Goal: Transaction & Acquisition: Purchase product/service

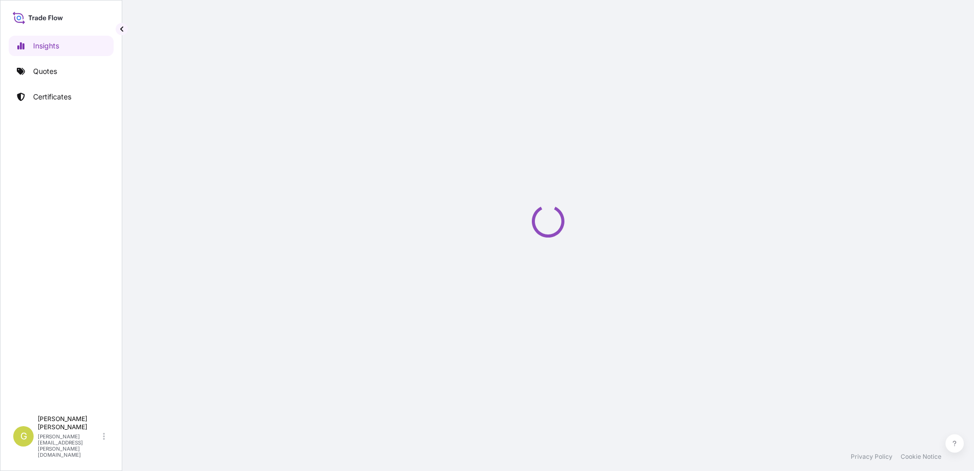
select select "2025"
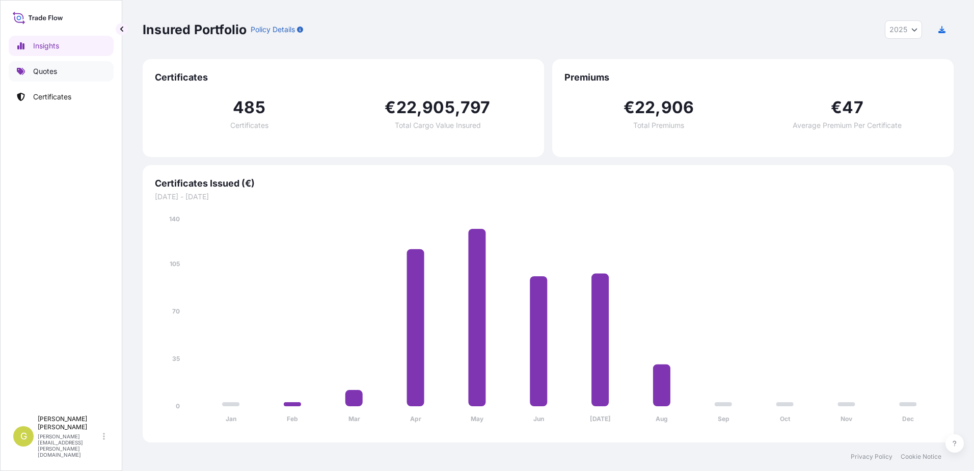
click at [42, 71] on p "Quotes" at bounding box center [45, 71] width 24 height 10
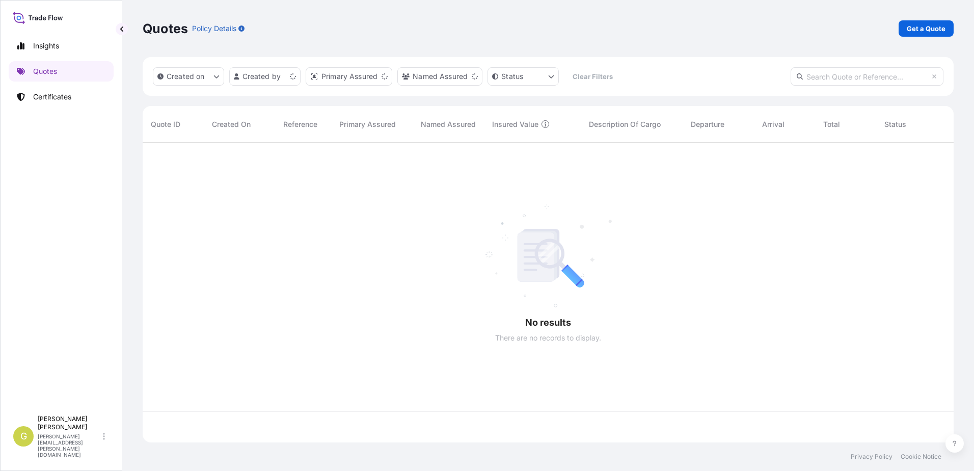
scroll to position [297, 803]
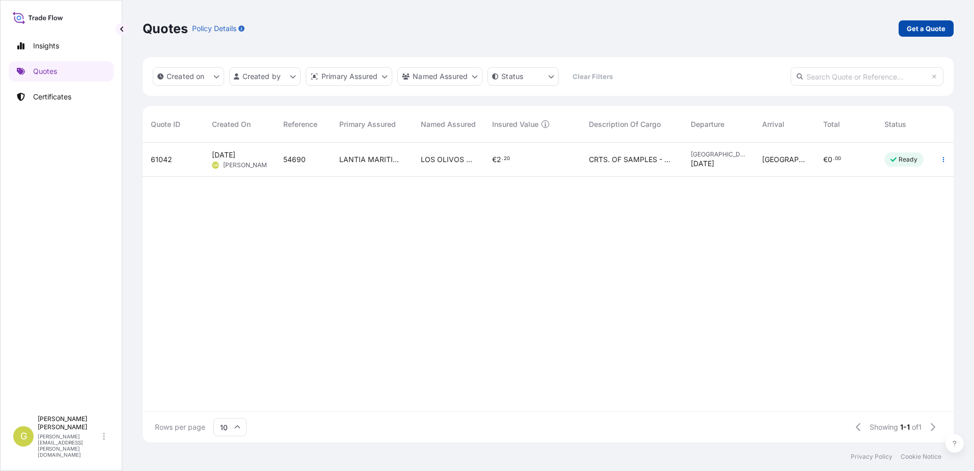
click at [927, 32] on p "Get a Quote" at bounding box center [926, 28] width 39 height 10
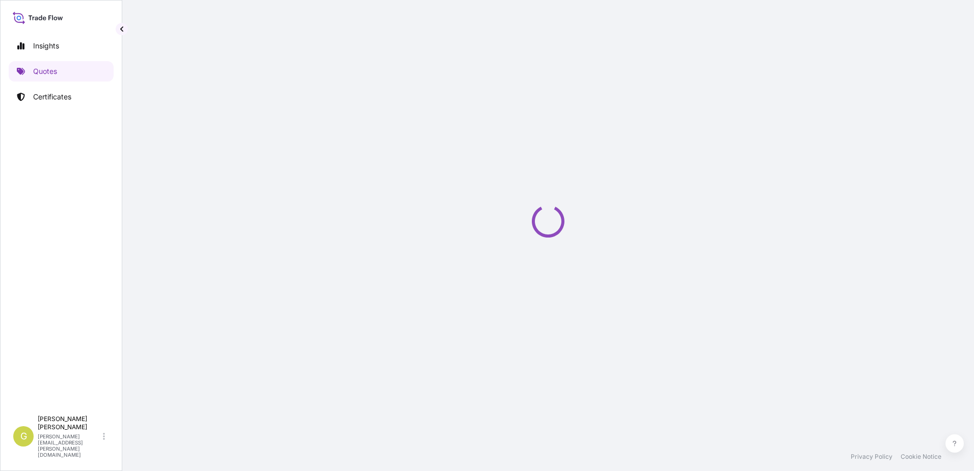
select select "Sea"
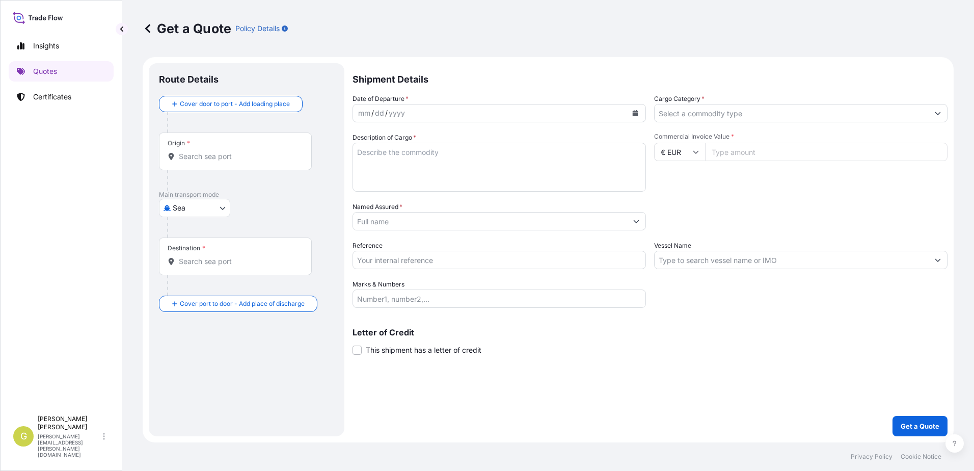
click at [209, 161] on div "Origin *" at bounding box center [235, 151] width 153 height 38
click at [209, 161] on input "Origin *" at bounding box center [239, 156] width 120 height 10
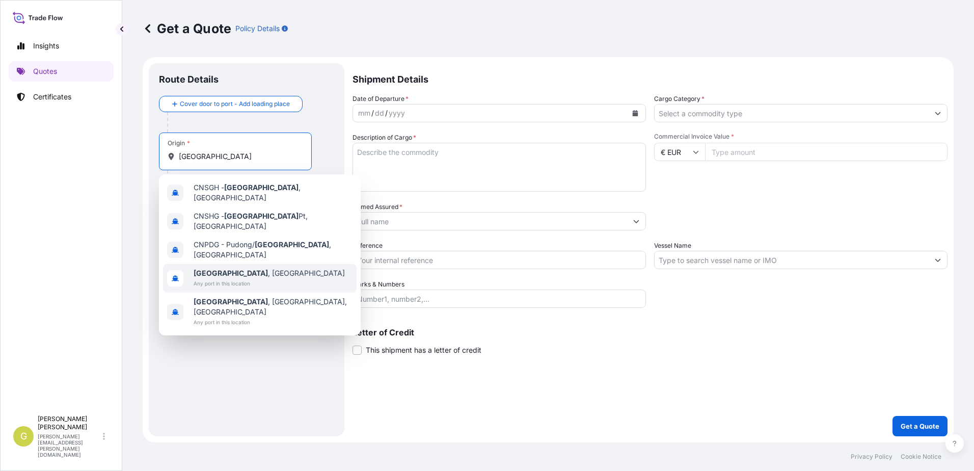
click at [222, 268] on b "[GEOGRAPHIC_DATA]" at bounding box center [231, 272] width 74 height 9
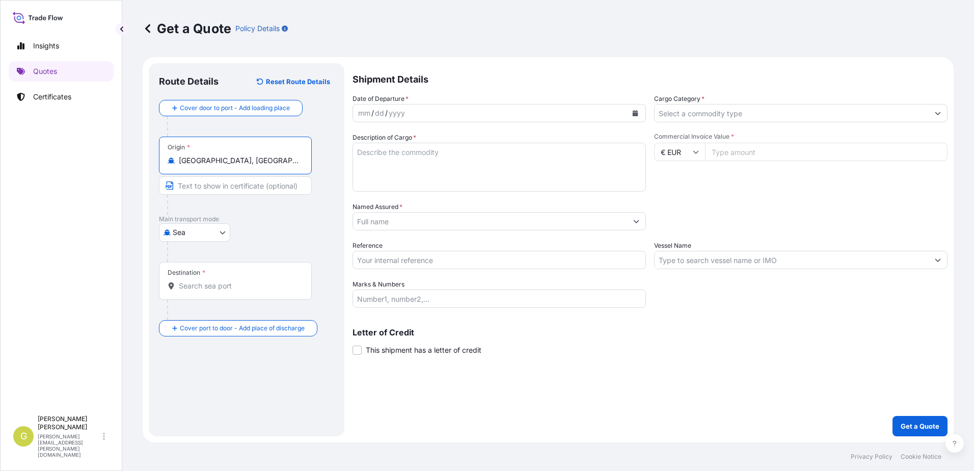
type input "[GEOGRAPHIC_DATA], [GEOGRAPHIC_DATA]"
click at [215, 275] on div "Destination *" at bounding box center [235, 281] width 153 height 38
click at [215, 281] on input "Destination *" at bounding box center [239, 286] width 120 height 10
click at [215, 275] on div "Destination *" at bounding box center [235, 281] width 153 height 38
click at [215, 281] on input "Destination *" at bounding box center [239, 286] width 120 height 10
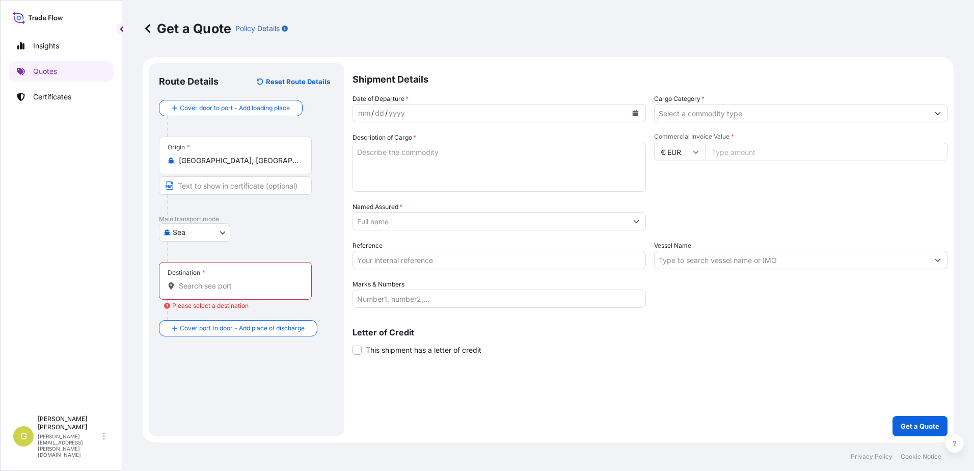
click at [208, 280] on div "Destination *" at bounding box center [235, 281] width 153 height 38
click at [208, 281] on input "Destination * Please select a destination" at bounding box center [239, 286] width 120 height 10
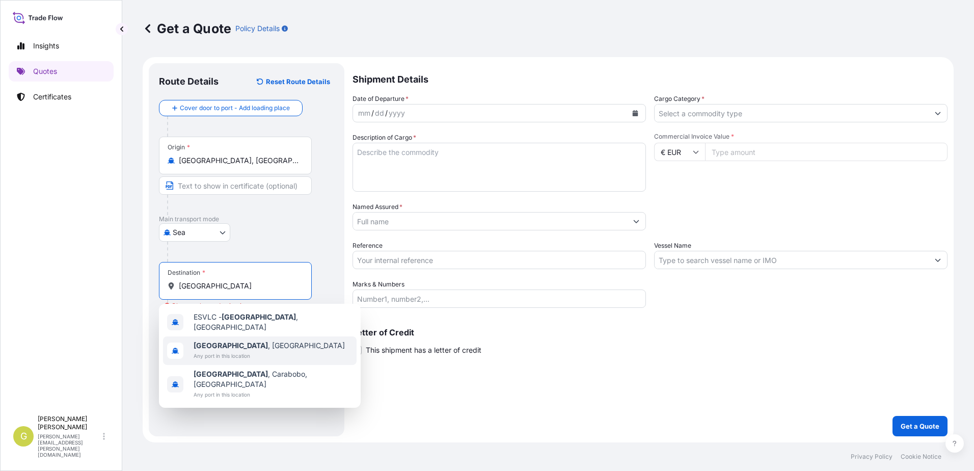
click at [231, 350] on span "Any port in this location" at bounding box center [269, 355] width 151 height 10
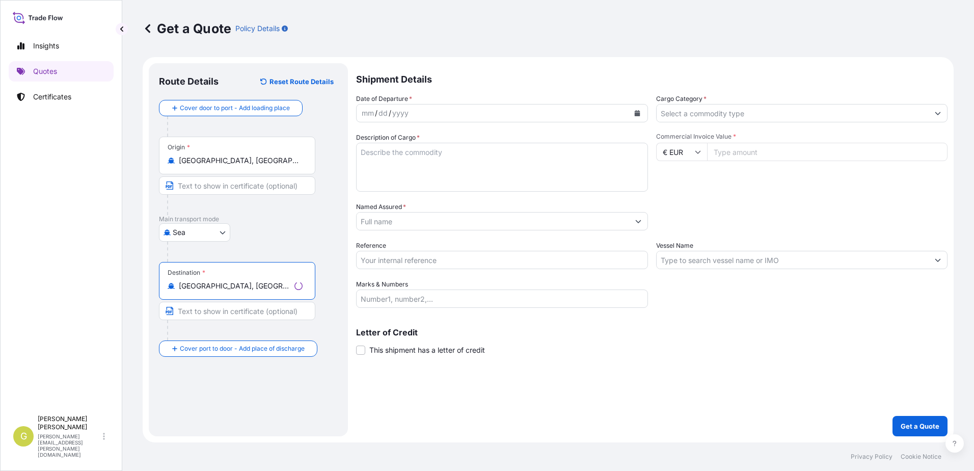
type input "[GEOGRAPHIC_DATA], [GEOGRAPHIC_DATA]"
click at [637, 110] on button "Calendar" at bounding box center [635, 113] width 16 height 16
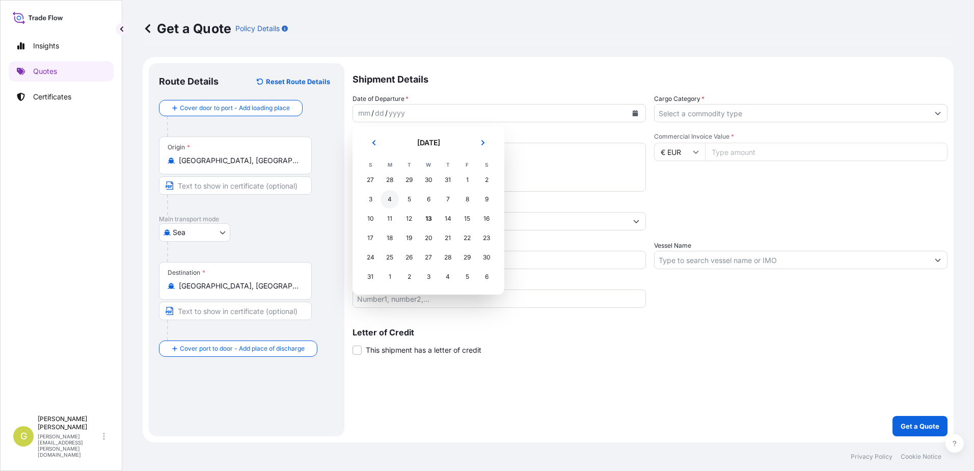
click at [385, 195] on div "4" at bounding box center [390, 199] width 18 height 18
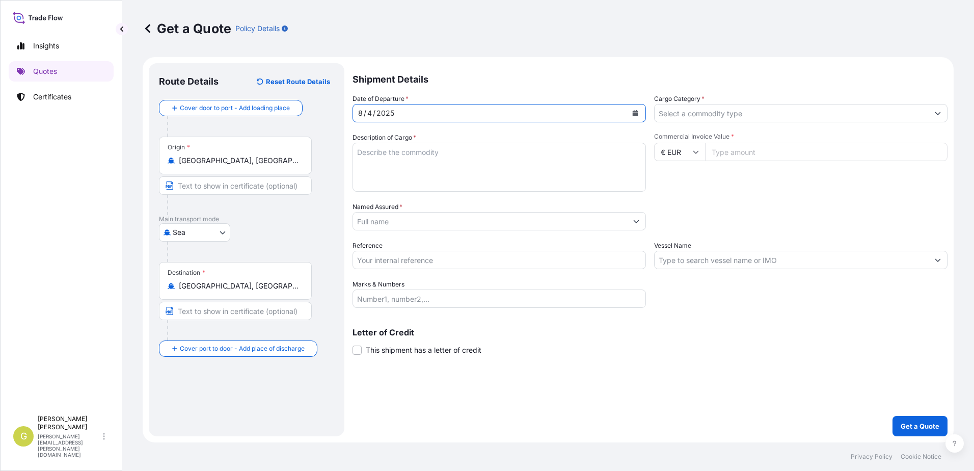
click at [685, 115] on input "Cargo Category *" at bounding box center [792, 113] width 274 height 18
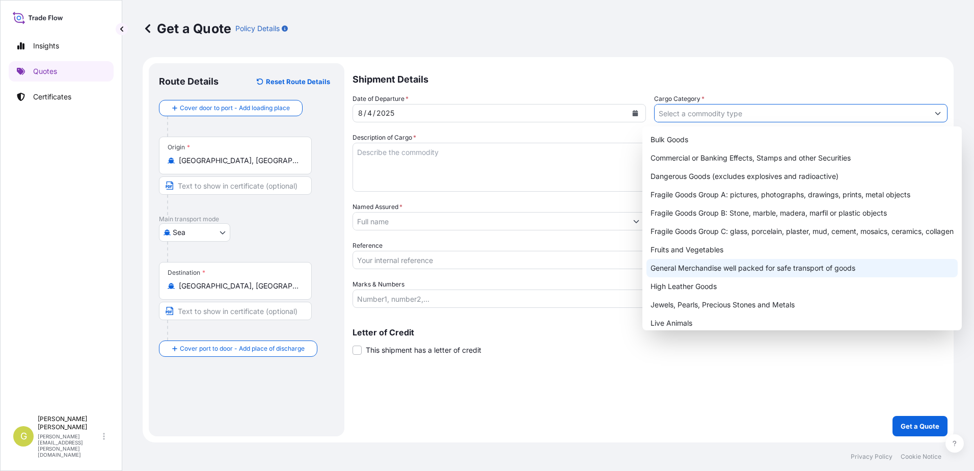
click at [692, 270] on div "General Merchandise well packed for safe transport of goods" at bounding box center [801, 268] width 311 height 18
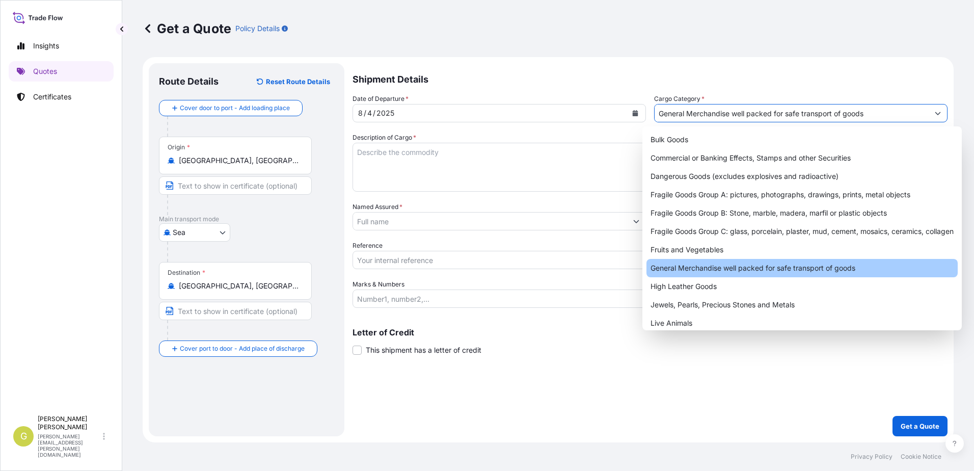
type input "General Merchandise well packed for safe transport of goods"
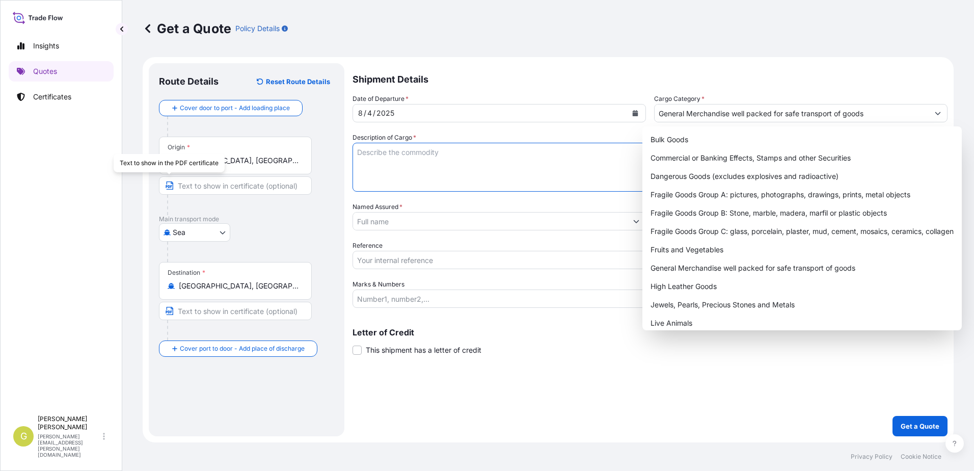
click at [496, 159] on textarea "Description of Cargo *" at bounding box center [499, 167] width 293 height 49
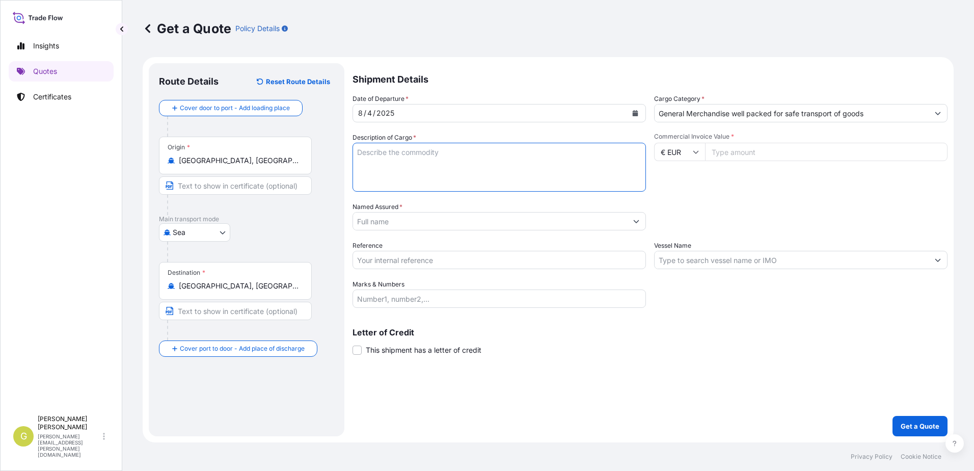
paste textarea "TEXTILE - MEN´S VEST AND JACKETS"
type textarea "TEXTILE - MEN´S VEST AND JACKETS"
click at [430, 217] on input "Named Assured *" at bounding box center [490, 221] width 274 height 18
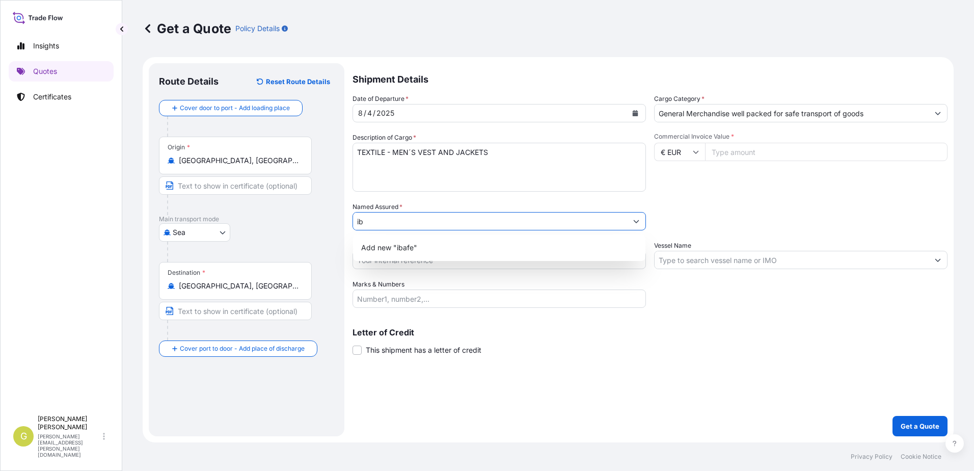
type input "i"
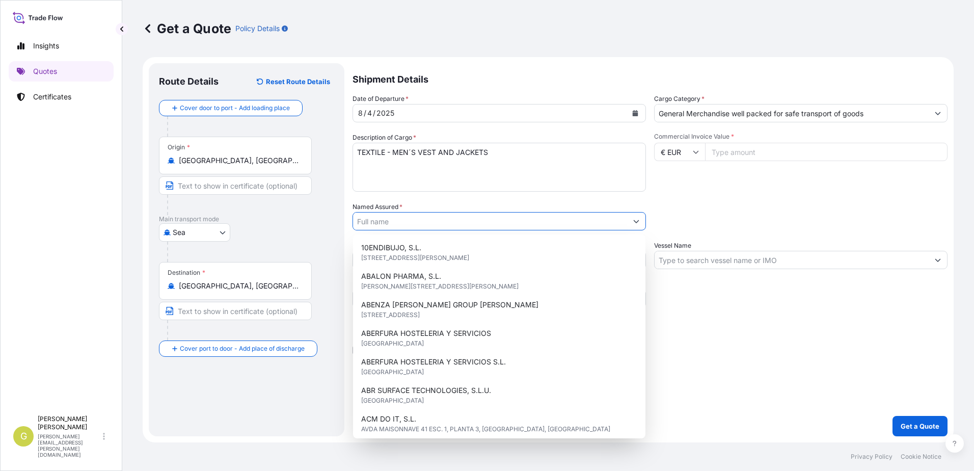
click at [689, 150] on input "€ EUR" at bounding box center [679, 152] width 51 height 18
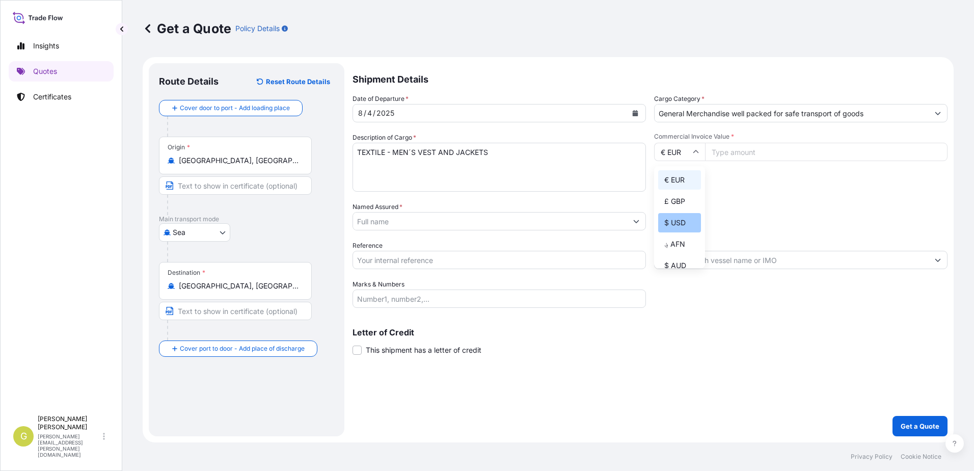
click at [676, 224] on div "$ USD" at bounding box center [679, 222] width 43 height 19
type input "$ USD"
click at [732, 157] on input "Commercial Invoice Value *" at bounding box center [826, 152] width 242 height 18
type input "42389.16"
click at [501, 217] on input "Named Assured *" at bounding box center [490, 221] width 274 height 18
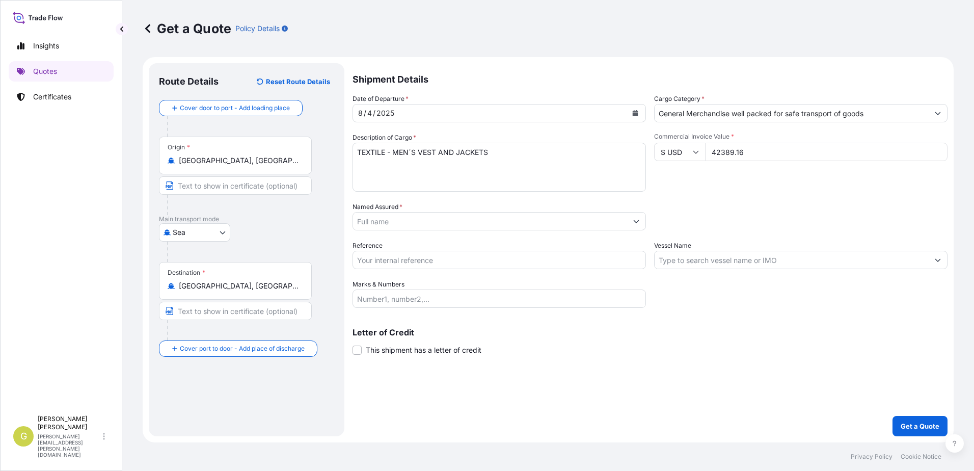
click at [501, 217] on input "Named Assured *" at bounding box center [490, 221] width 274 height 18
click at [397, 226] on input "Named Assured *" at bounding box center [490, 221] width 274 height 18
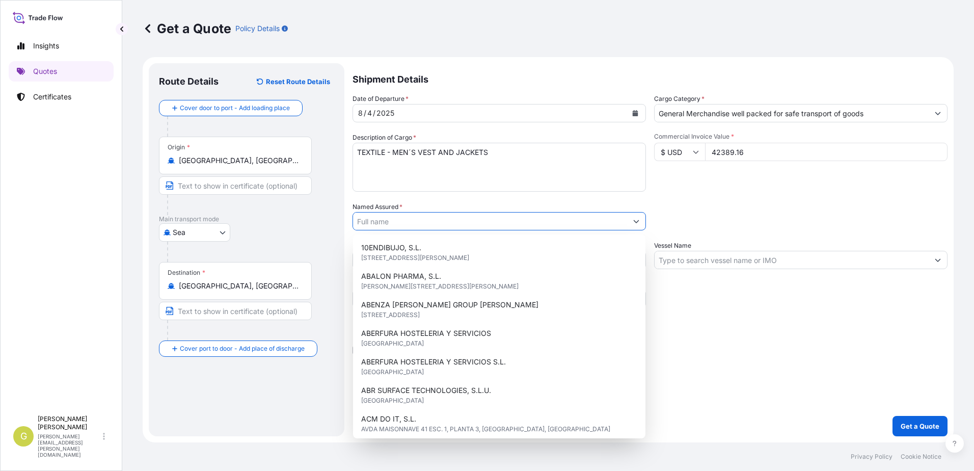
paste input "IBAFER TRADING"
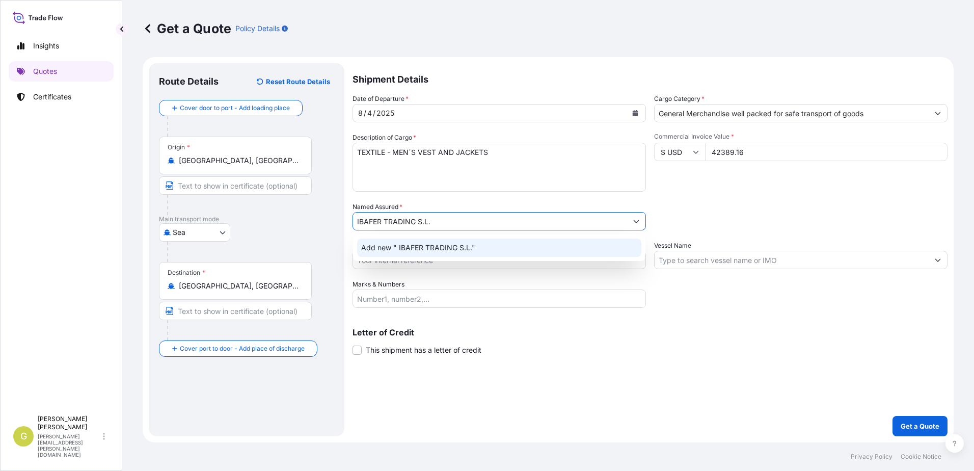
click at [411, 249] on span "Add new " IBAFER TRADING S.L."" at bounding box center [418, 247] width 114 height 10
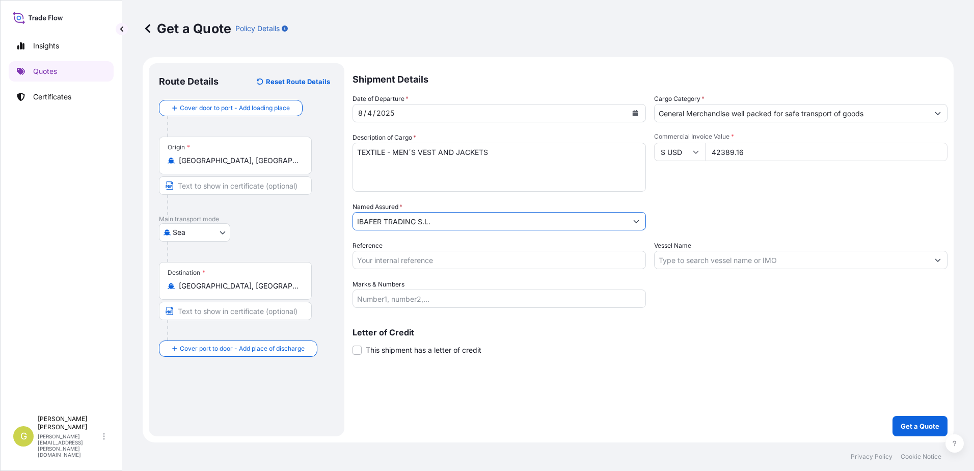
type input "IBAFER TRADING S.L."
click at [413, 258] on input "Reference" at bounding box center [499, 260] width 293 height 18
type input "53484"
click at [669, 257] on input "Vessel Name" at bounding box center [792, 260] width 274 height 18
paste input "ONE INFINITY"
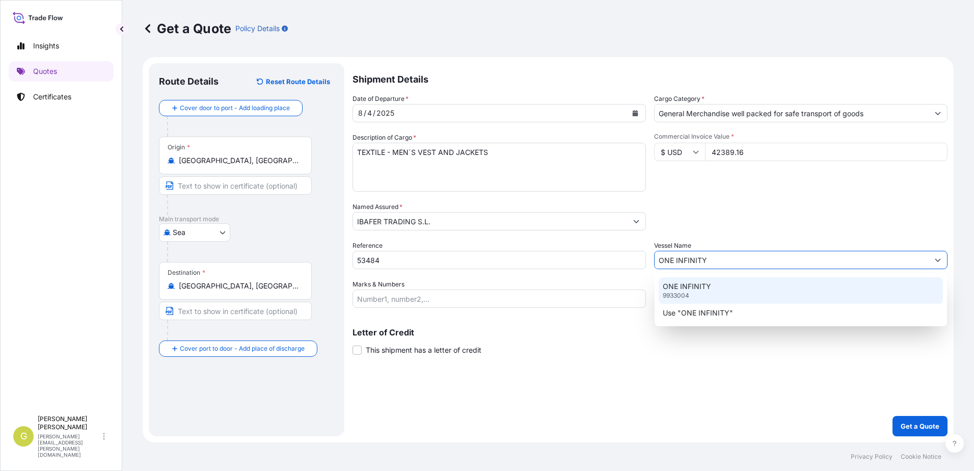
click at [691, 288] on p "ONE INFINITY" at bounding box center [687, 286] width 48 height 10
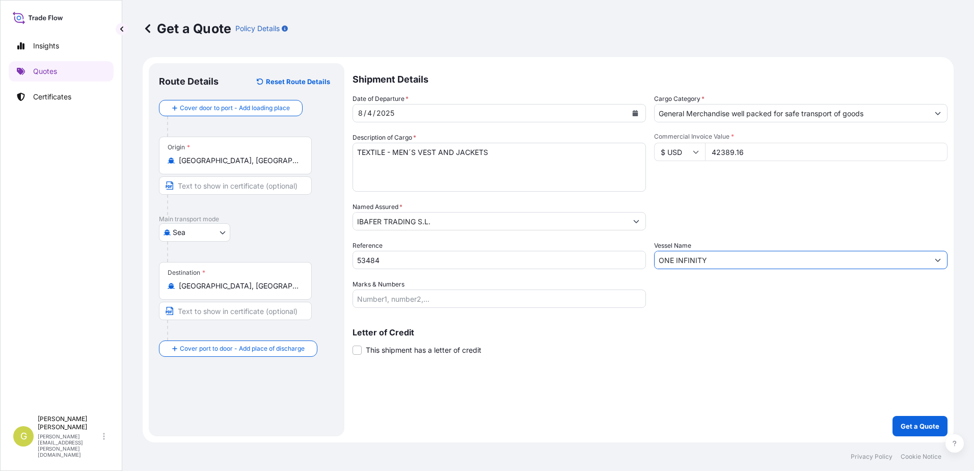
type input "ONE INFINITY"
click at [429, 302] on input "Marks & Numbers" at bounding box center [499, 298] width 293 height 18
paste input "202 BULTOS - 2056 KGS- 21.342 M3 CARGADO EN CAIU3353298 /PREC. YMAU214458"
type input "202 BULTOS - 2056 KGS- 21.342 M3 CARGADO EN CAIU3353298 /PREC. YMAU214458"
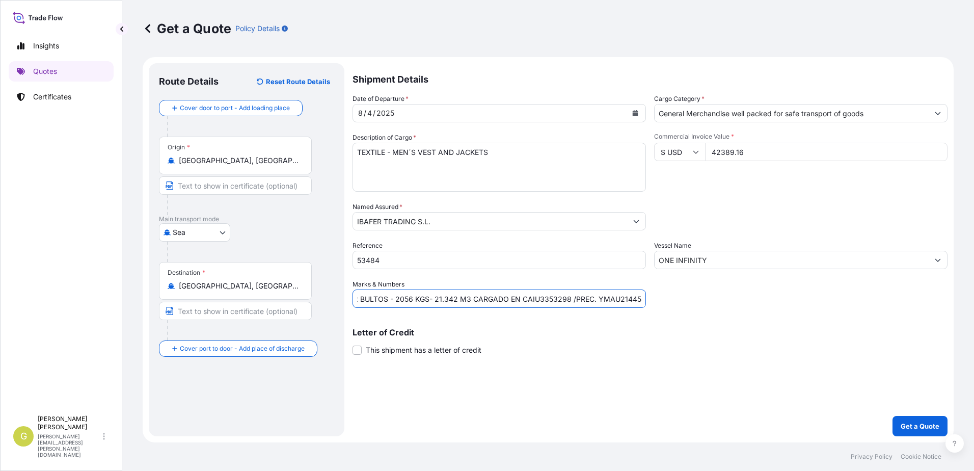
click at [364, 355] on label "This shipment has a letter of credit" at bounding box center [417, 349] width 129 height 11
click at [353, 344] on input "This shipment has a letter of credit" at bounding box center [353, 344] width 0 height 0
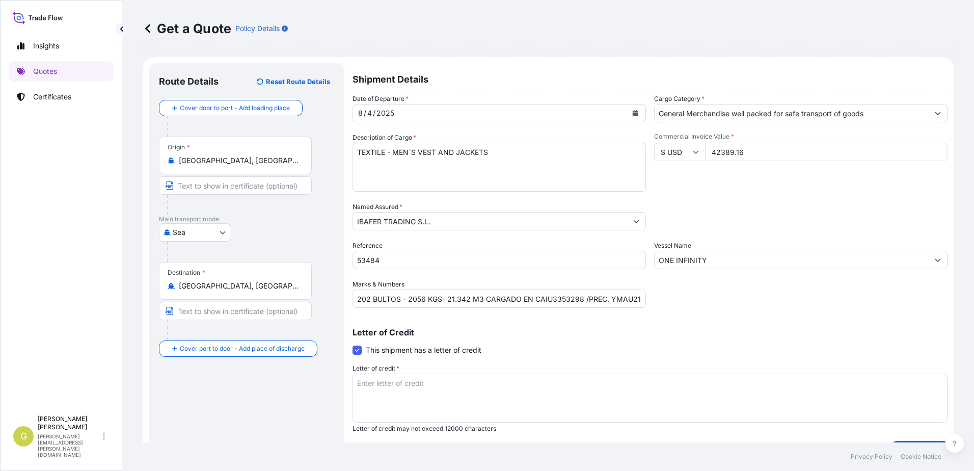
click at [413, 388] on textarea "Letter of credit *" at bounding box center [650, 397] width 595 height 49
paste textarea "IBAFER TRADING S.L. C/ ARQUITECTURA Nº 1 TORRE 6 PLANTA 1 MODULOS 5-7"
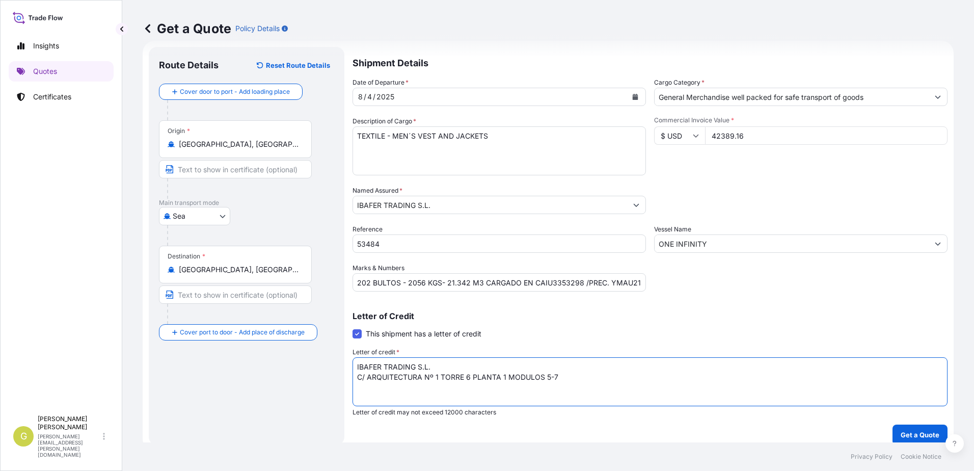
scroll to position [25, 0]
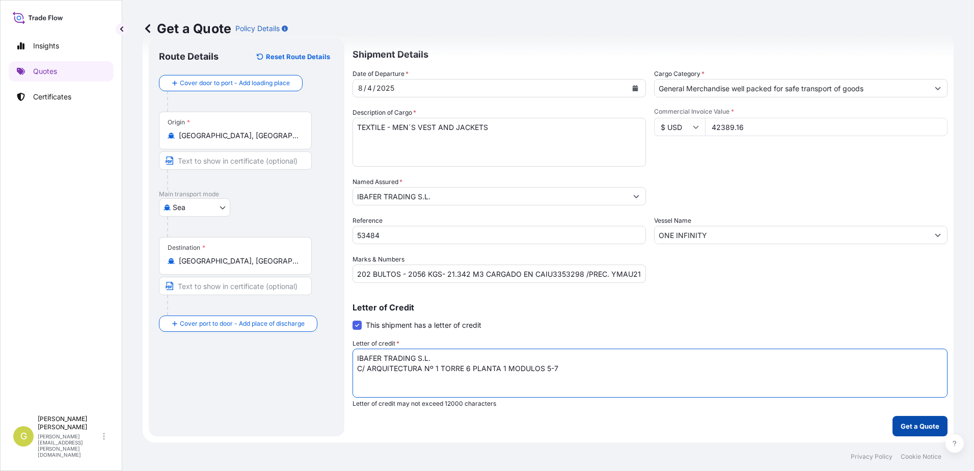
type textarea "IBAFER TRADING S.L. C/ ARQUITECTURA Nº 1 TORRE 6 PLANTA 1 MODULOS 5-7"
click at [907, 428] on p "Get a Quote" at bounding box center [920, 426] width 39 height 10
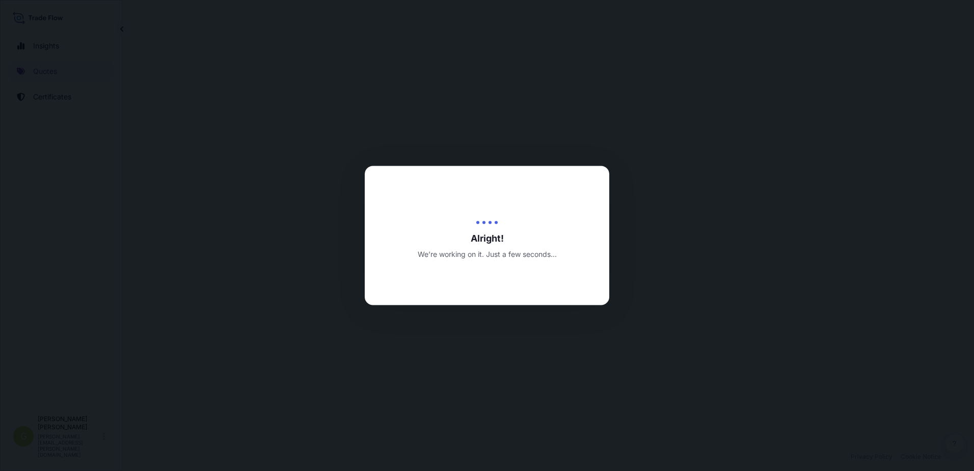
select select "Sea"
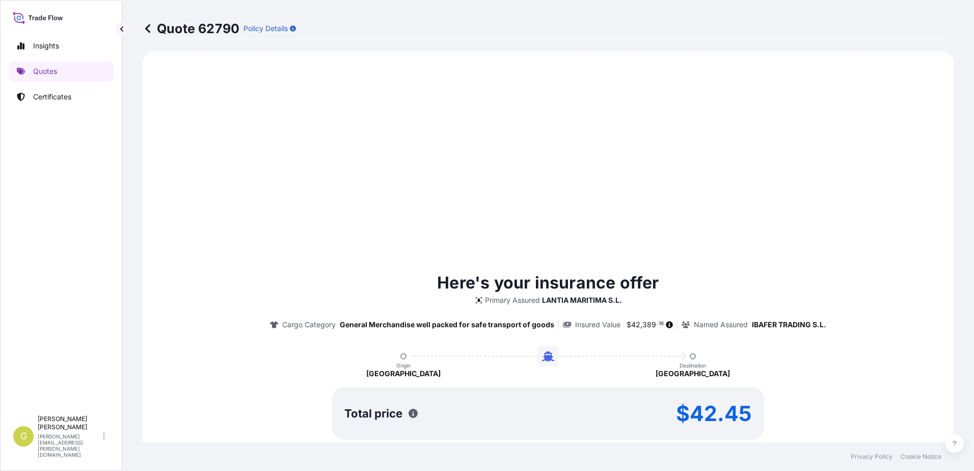
scroll to position [684, 0]
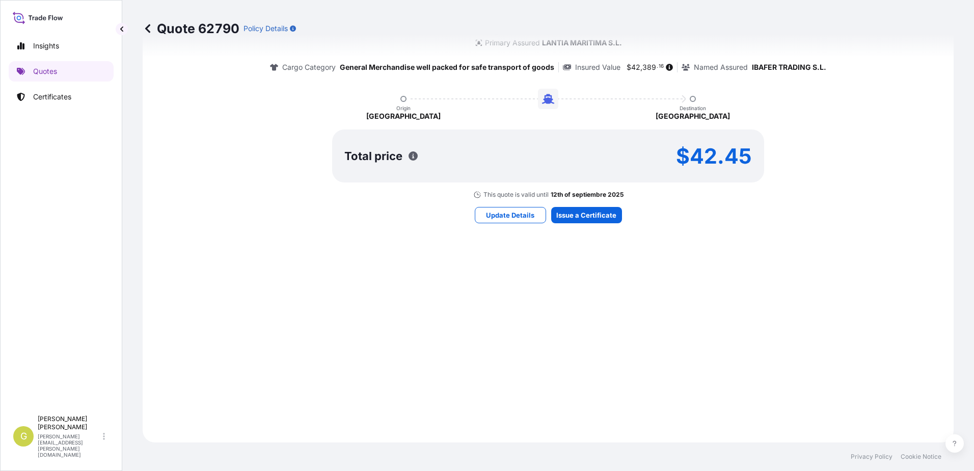
click at [594, 223] on div "Here's your insurance offer Primary Assured LANTIA MARITIMA S.L. Cargo Category…" at bounding box center [548, 118] width 782 height 620
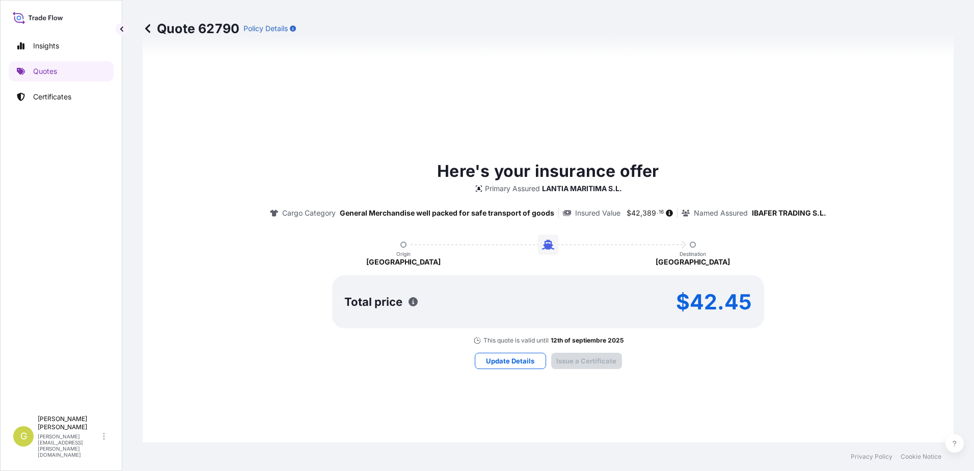
type input "[DATE]"
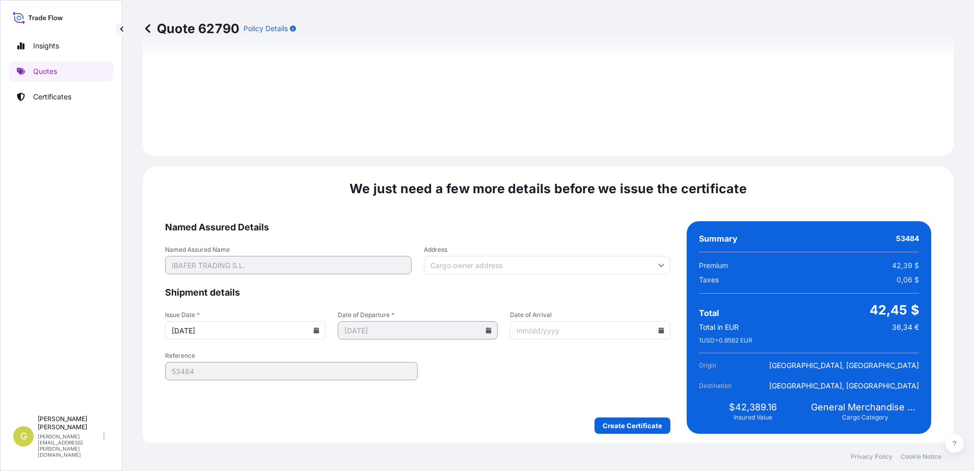
scroll to position [1267, 0]
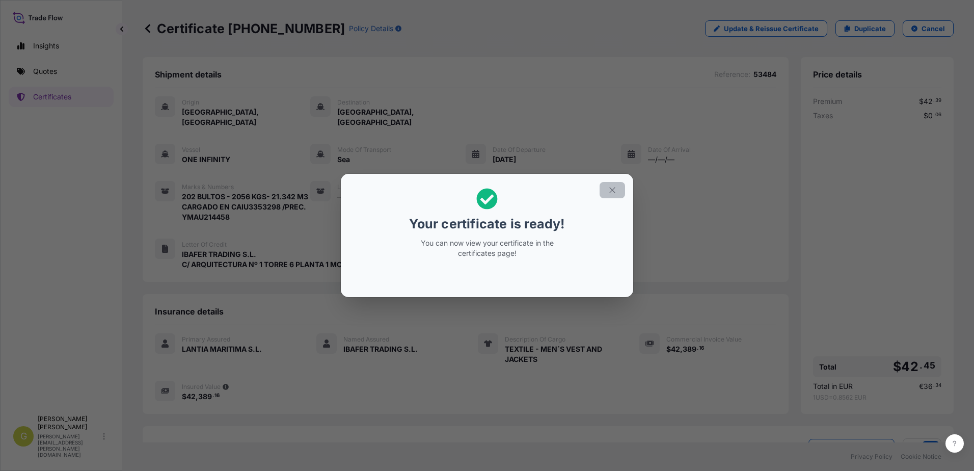
click at [610, 192] on icon "button" at bounding box center [612, 189] width 9 height 9
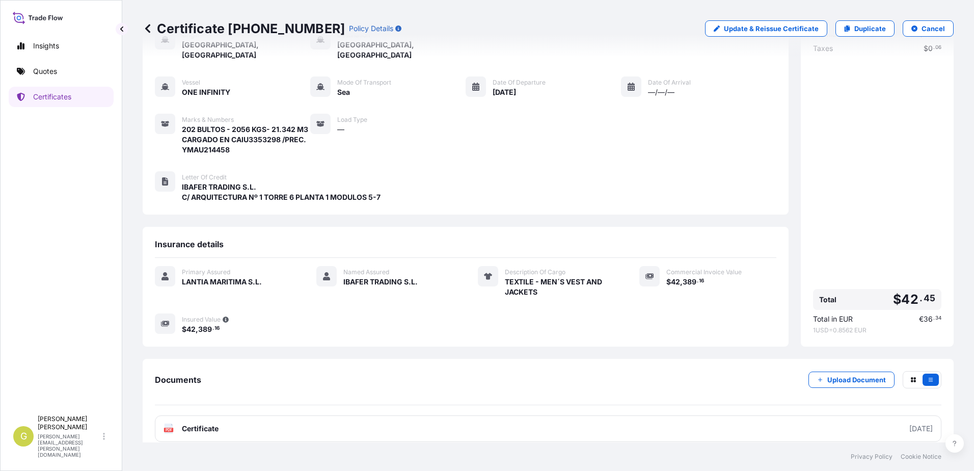
scroll to position [69, 0]
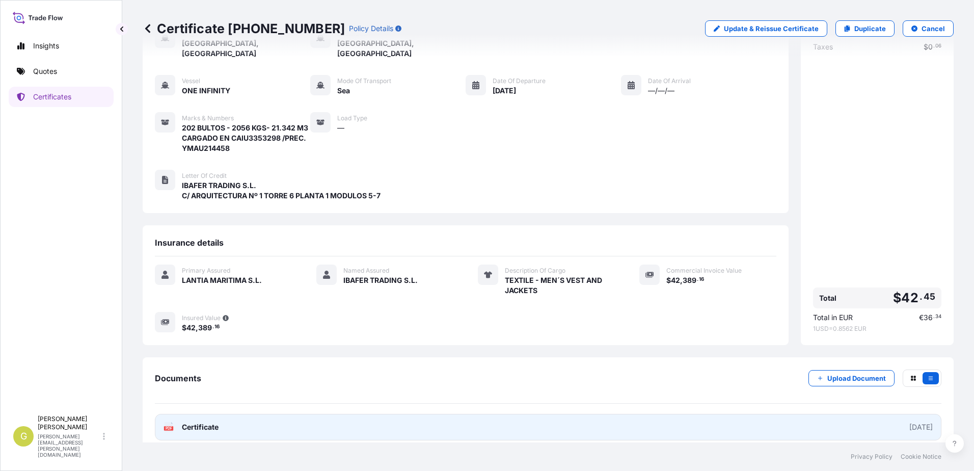
click at [261, 415] on link "PDF Certificate [DATE]" at bounding box center [548, 427] width 787 height 26
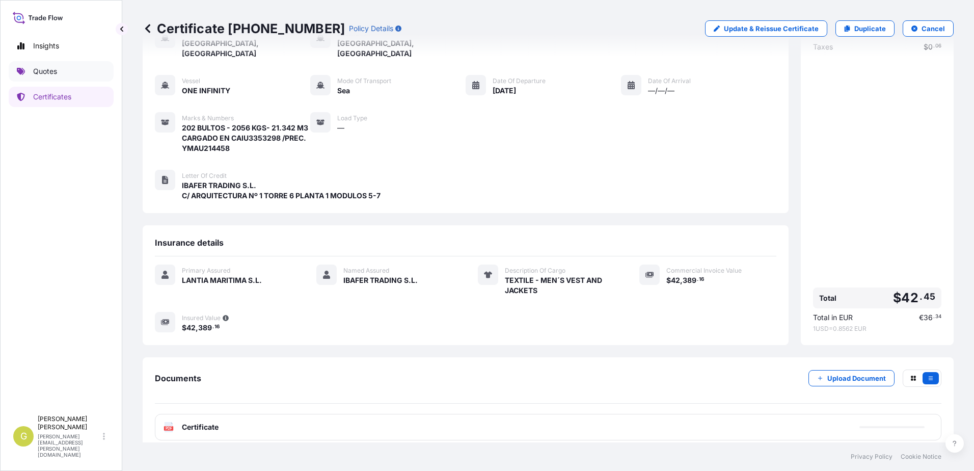
click at [70, 75] on link "Quotes" at bounding box center [61, 71] width 105 height 20
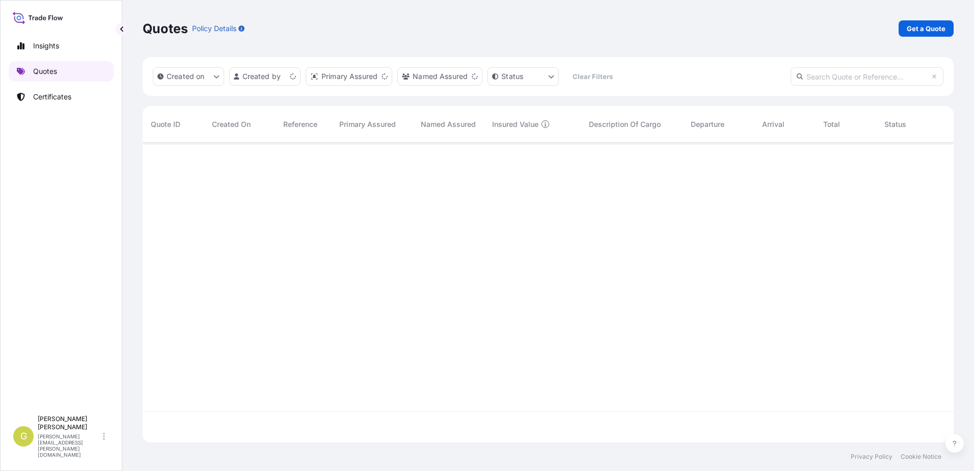
scroll to position [297, 803]
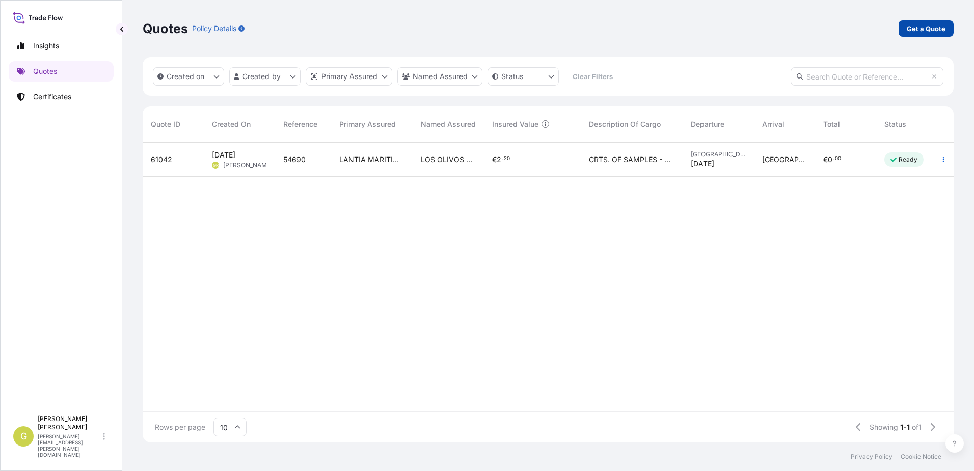
click at [912, 30] on p "Get a Quote" at bounding box center [926, 28] width 39 height 10
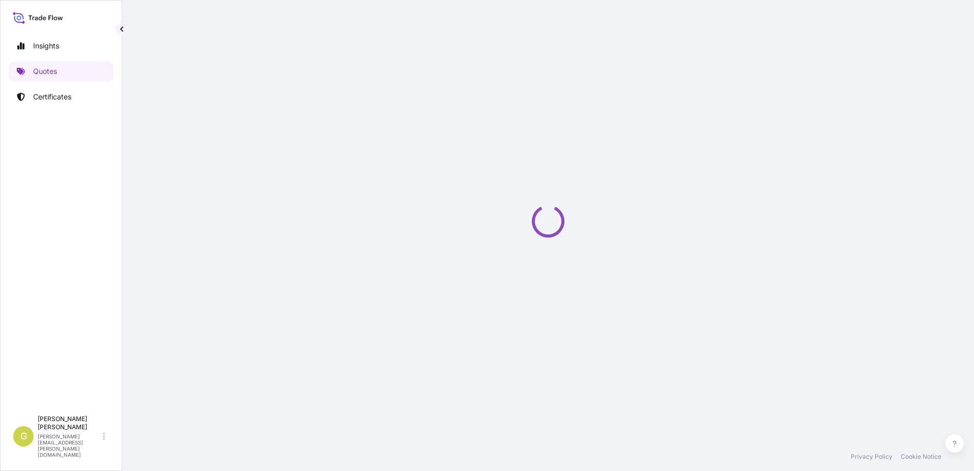
select select "Sea"
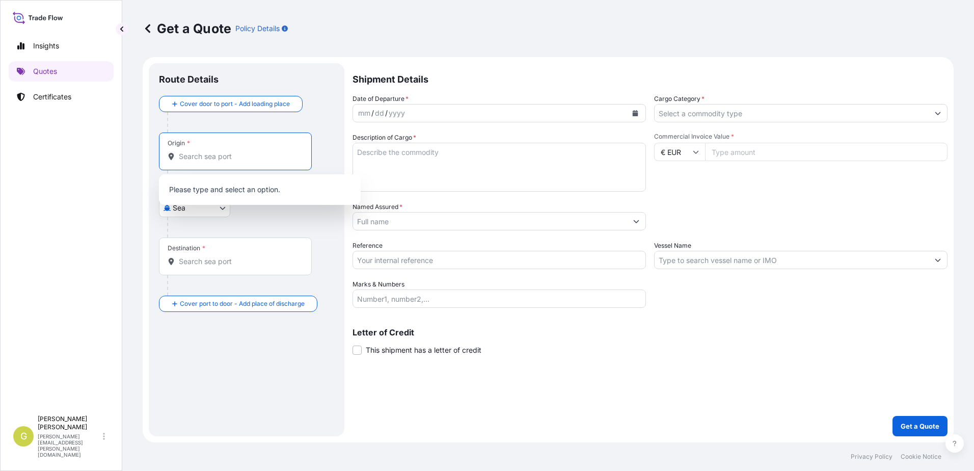
click at [222, 159] on input "Origin *" at bounding box center [239, 156] width 120 height 10
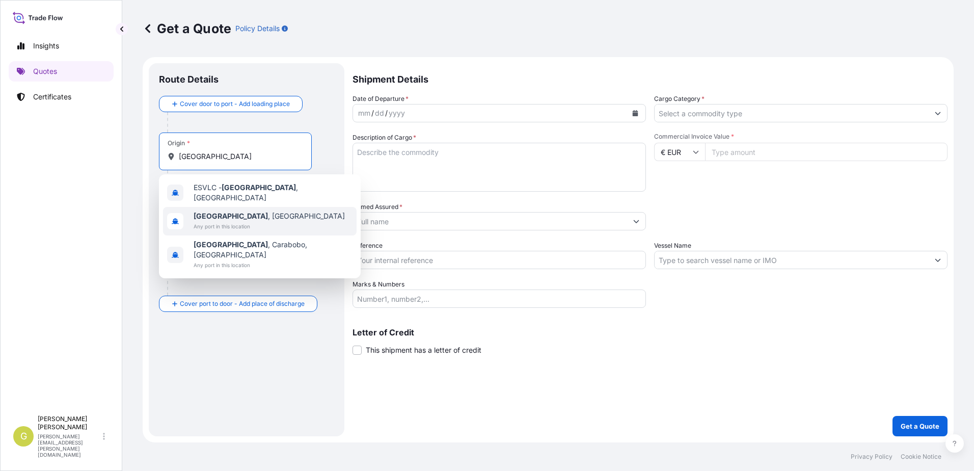
click at [221, 214] on b "[GEOGRAPHIC_DATA]" at bounding box center [231, 215] width 74 height 9
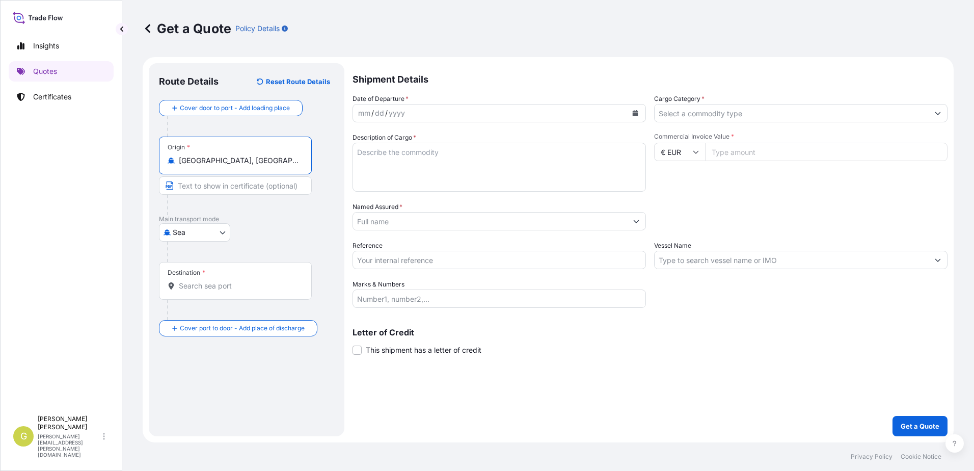
type input "[GEOGRAPHIC_DATA], [GEOGRAPHIC_DATA]"
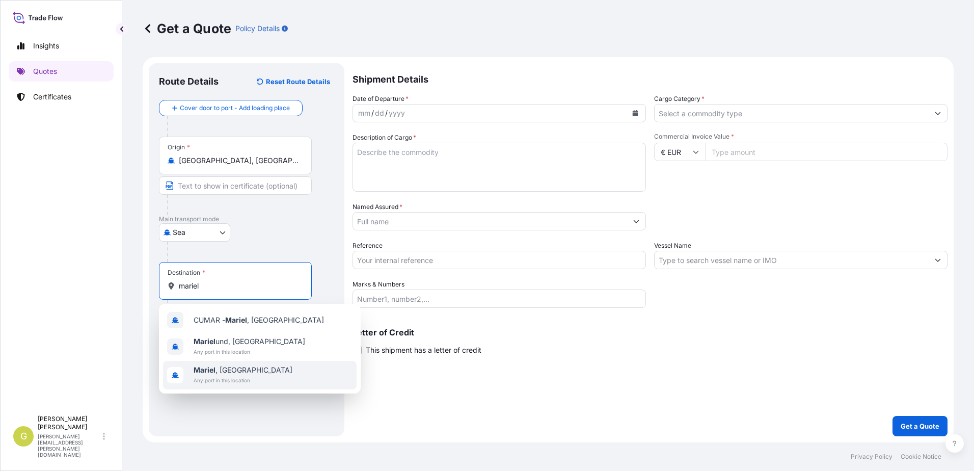
click at [224, 371] on span "Mariel , [GEOGRAPHIC_DATA]" at bounding box center [243, 370] width 99 height 10
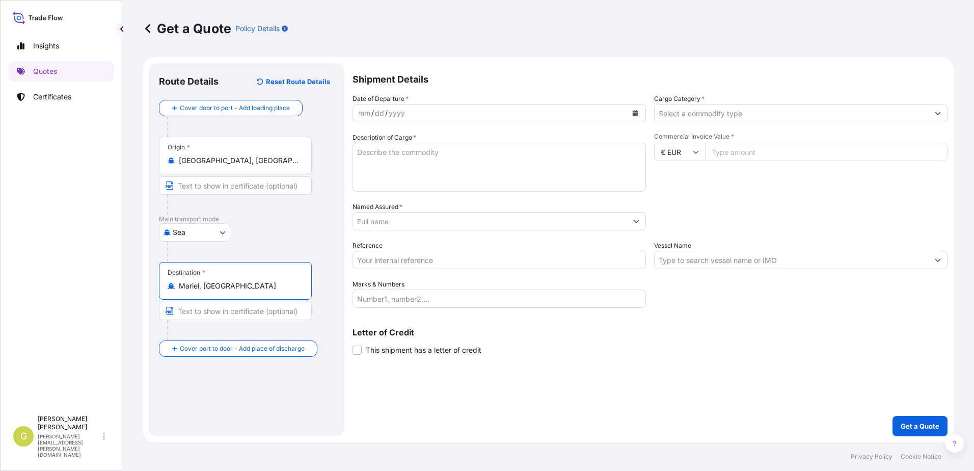
type input "Mariel, [GEOGRAPHIC_DATA]"
click at [640, 113] on button "Calendar" at bounding box center [635, 113] width 16 height 16
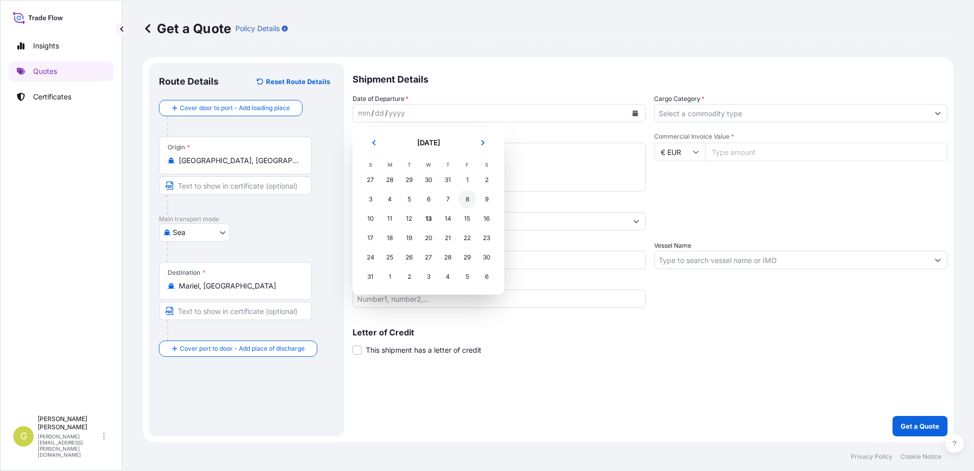
click at [462, 198] on div "8" at bounding box center [467, 199] width 18 height 18
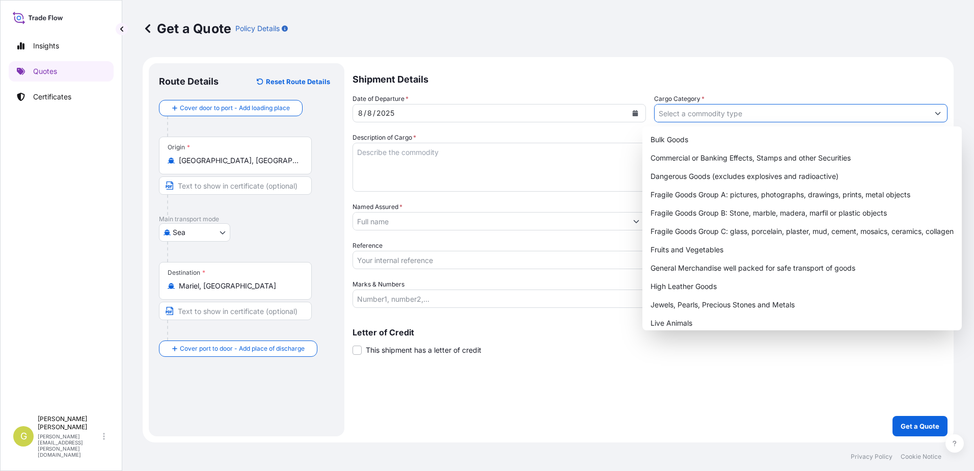
click at [709, 111] on input "Cargo Category *" at bounding box center [792, 113] width 274 height 18
click at [685, 263] on div "General Merchandise well packed for safe transport of goods" at bounding box center [801, 268] width 311 height 18
type input "General Merchandise well packed for safe transport of goods"
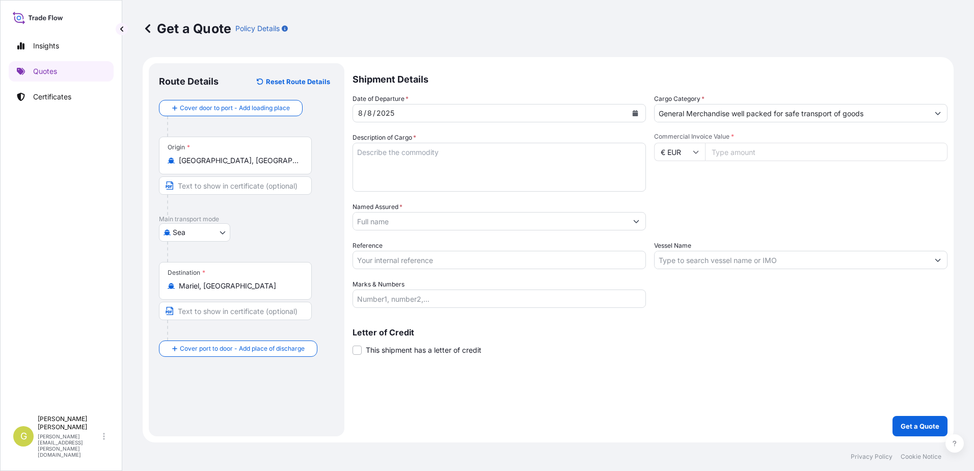
click at [398, 165] on textarea "Description of Cargo *" at bounding box center [499, 167] width 293 height 49
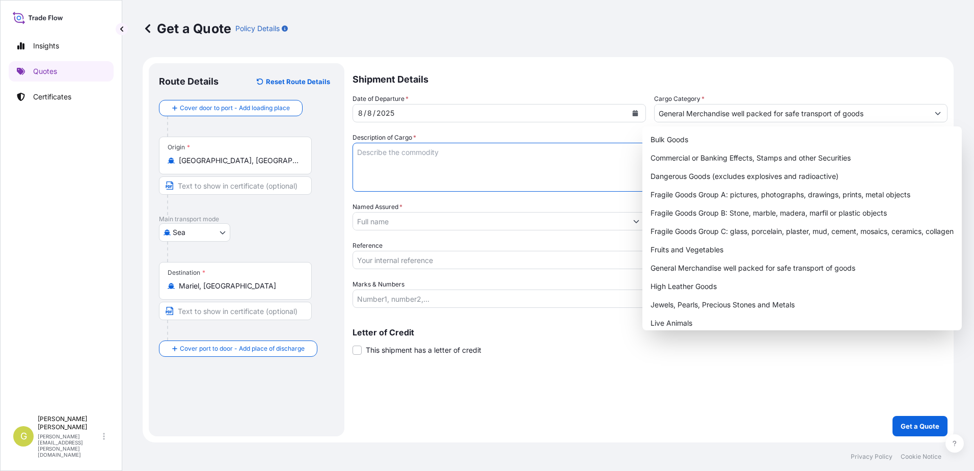
paste textarea "Interés Asegurado Insured Interest BOTAS DE TRABAJO HIDROFUGADAS"
type textarea "Interés Asegurado Insured Interest BOTAS DE TRABAJO HIDROFUGADAS"
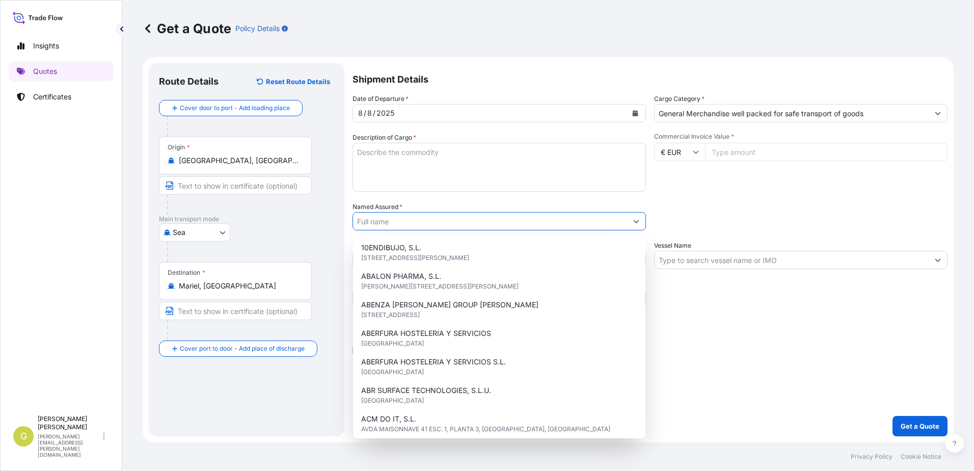
click at [376, 227] on input "Named Assured *" at bounding box center [490, 221] width 274 height 18
click at [738, 191] on div "Commercial Invoice Value * € EUR" at bounding box center [800, 161] width 293 height 59
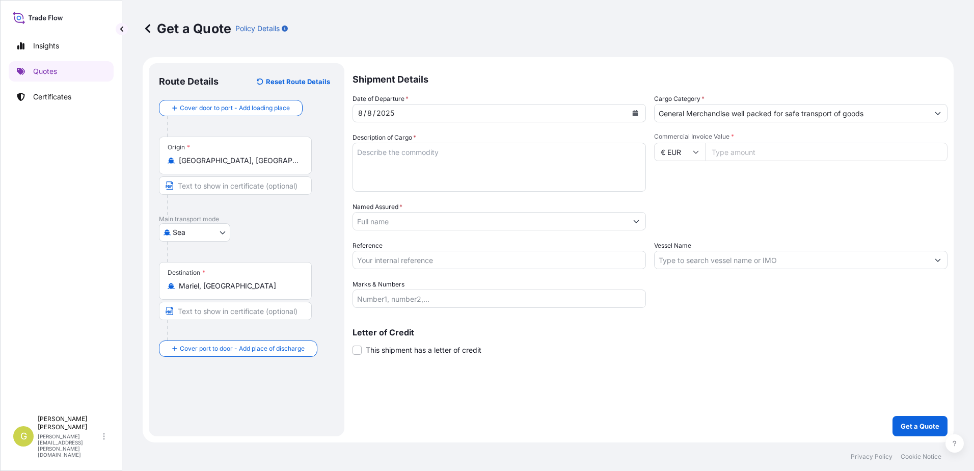
click at [414, 165] on textarea "Description of Cargo *" at bounding box center [499, 167] width 293 height 49
paste textarea "BOTAS DE TRABAJO HIDROFUGADAS"
type textarea "BOTAS DE TRABAJO HIDROFUGADAS"
click at [415, 224] on input "Named Assured *" at bounding box center [490, 221] width 274 height 18
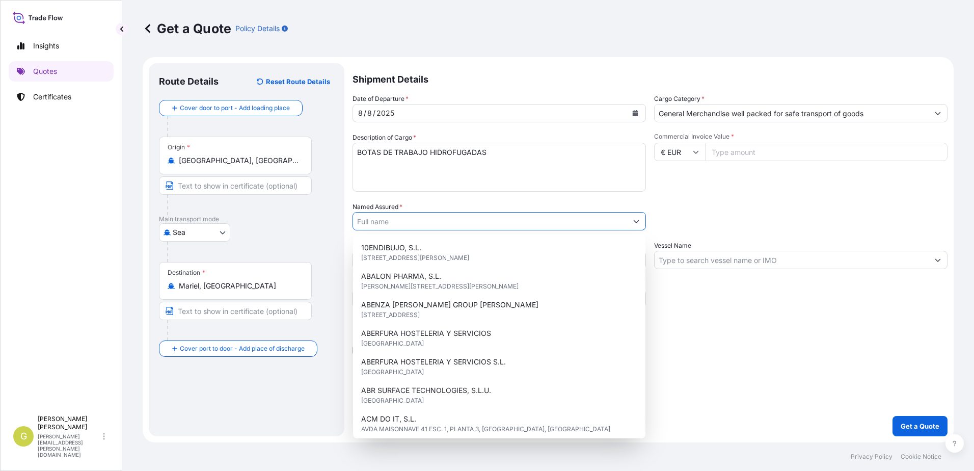
paste input "MOMPO SPORT S.A."
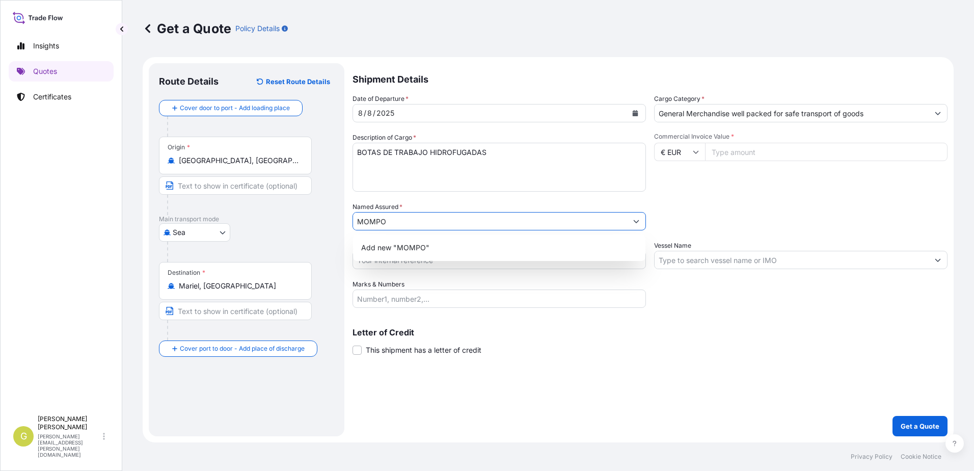
drag, startPoint x: 424, startPoint y: 224, endPoint x: 318, endPoint y: 224, distance: 105.4
click at [318, 224] on form "Route Details Reset Route Details Cover door to port - Add loading place Place …" at bounding box center [548, 249] width 811 height 385
paste input "SPORT S.A."
click at [446, 252] on span "Add new "MOMPO SPORT S.A."" at bounding box center [416, 247] width 110 height 10
type input "MOMPO SPORT S.A."
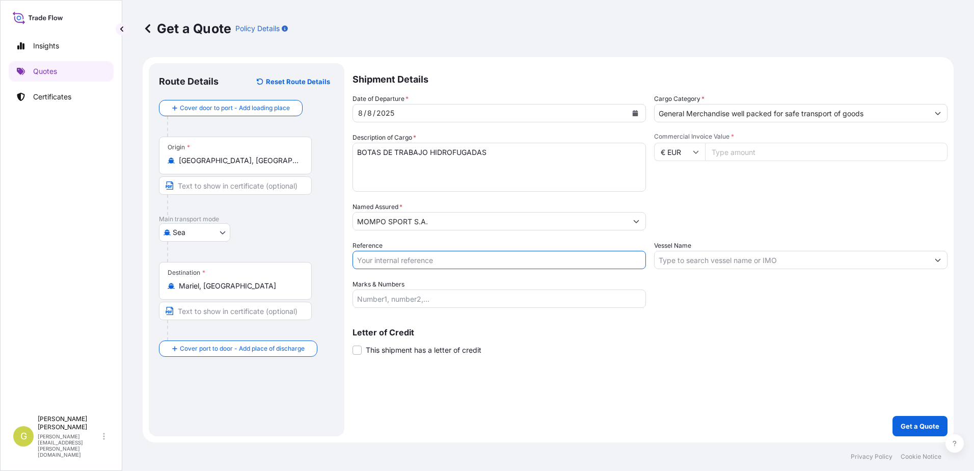
click at [412, 264] on input "Reference" at bounding box center [499, 260] width 293 height 18
type input "54333"
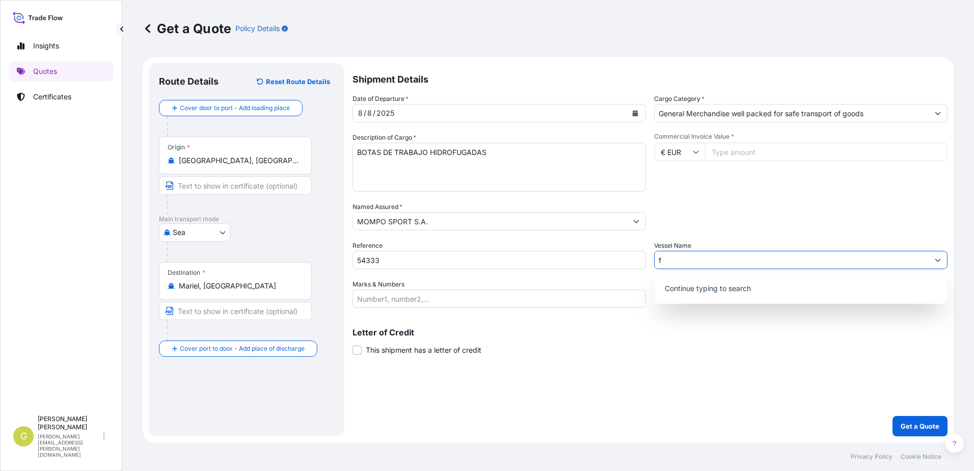
type input "f"
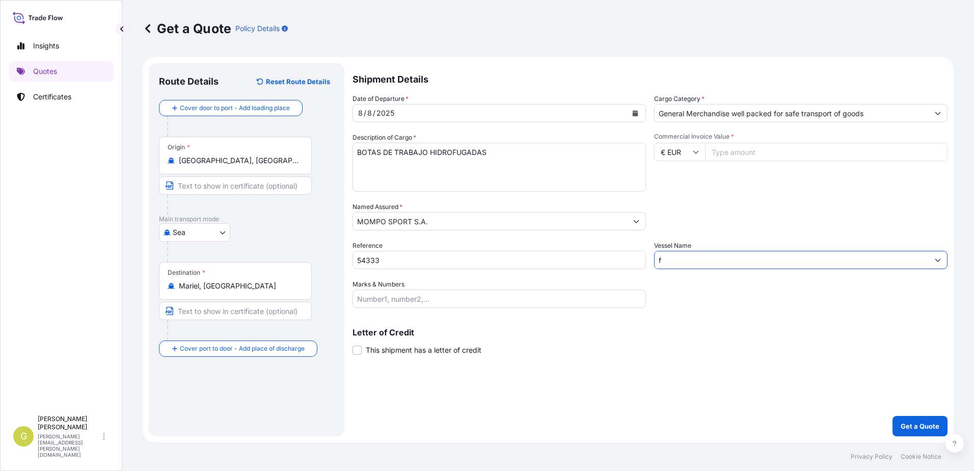
click at [684, 264] on input "f" at bounding box center [792, 260] width 274 height 18
click at [477, 295] on input "Marks & Numbers" at bounding box center [499, 298] width 293 height 18
paste input "GESU1093928 – L6968785 - 12 PACKS 3000 KGS"
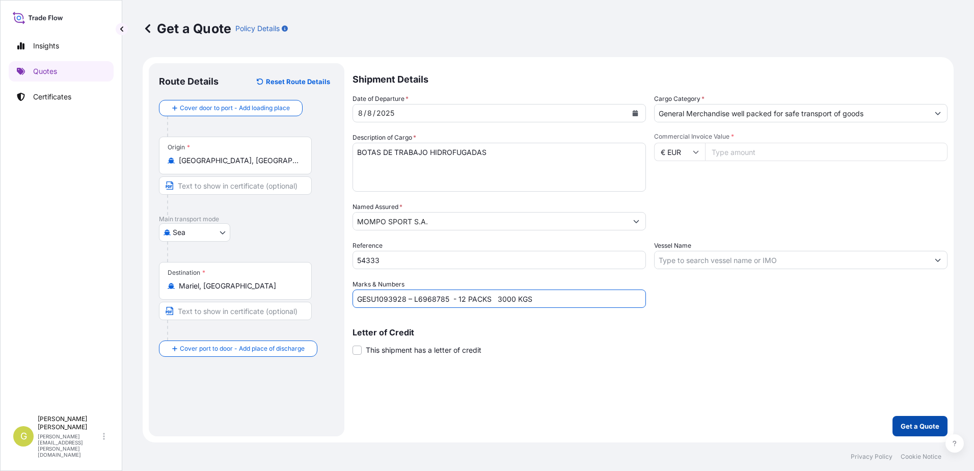
type input "GESU1093928 – L6968785 - 12 PACKS 3000 KGS"
click at [927, 421] on p "Get a Quote" at bounding box center [920, 426] width 39 height 10
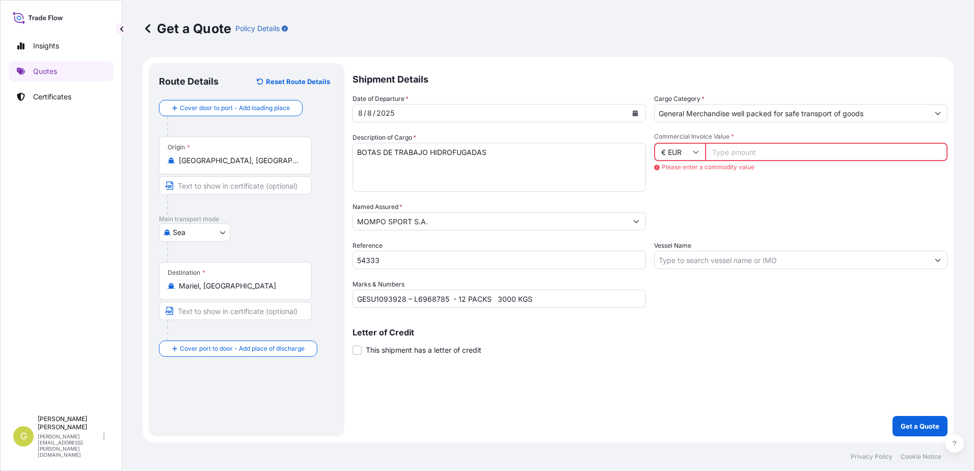
click at [786, 153] on input "Commercial Invoice Value *" at bounding box center [826, 152] width 242 height 18
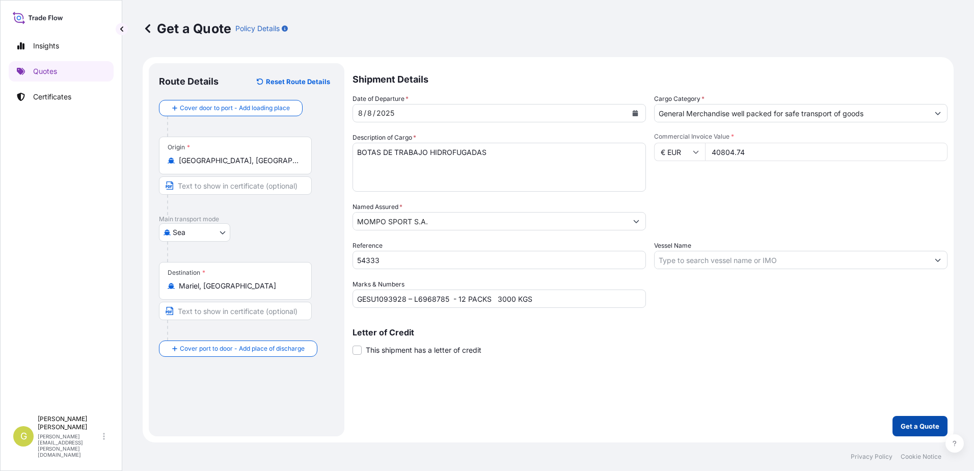
type input "40804.74"
click at [906, 429] on p "Get a Quote" at bounding box center [920, 426] width 39 height 10
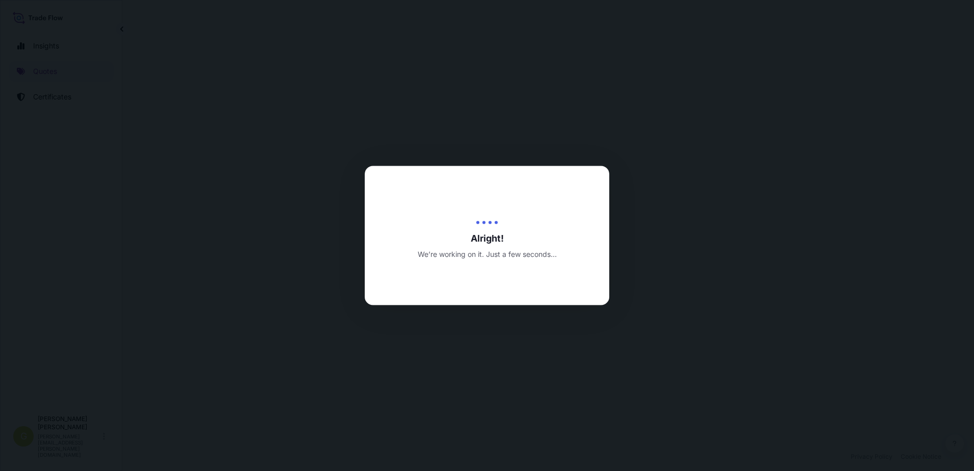
select select "Sea"
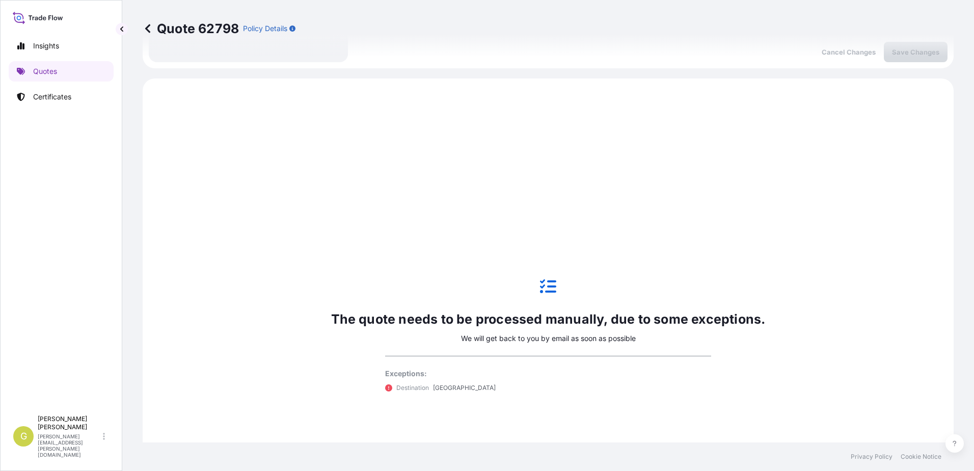
scroll to position [349, 0]
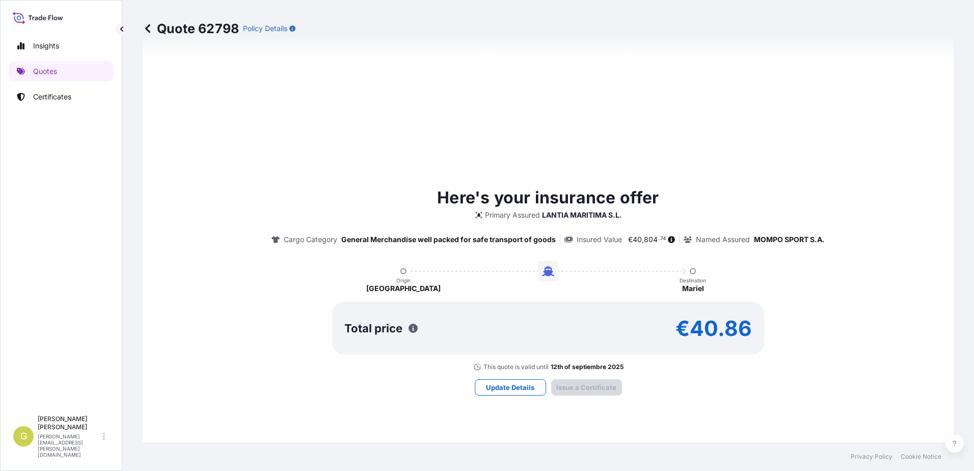
type input "[DATE]"
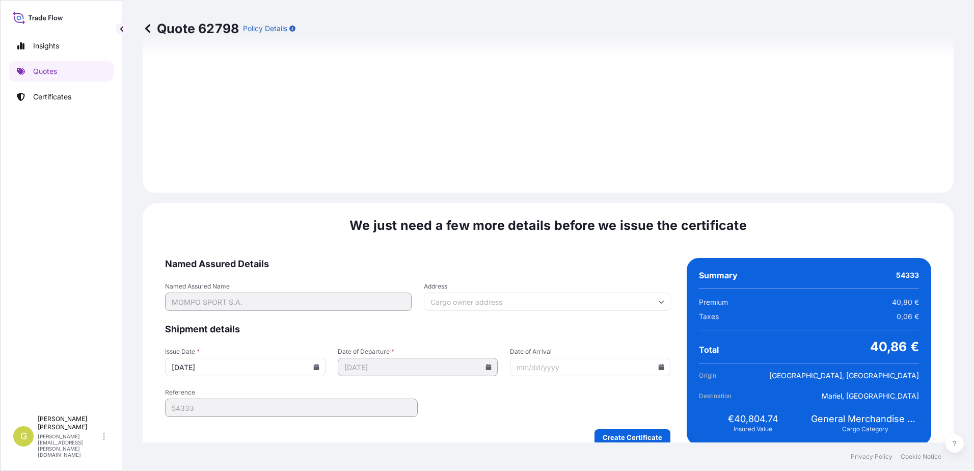
scroll to position [1063, 0]
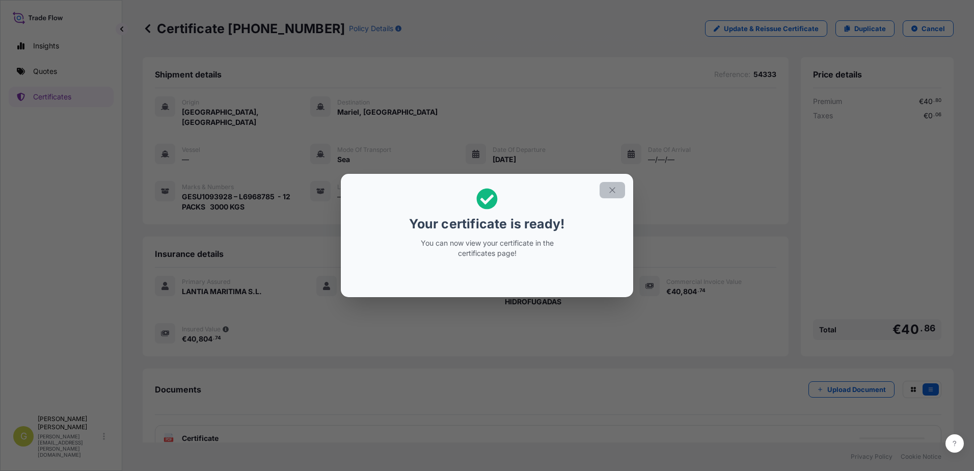
click at [612, 192] on icon "button" at bounding box center [612, 189] width 9 height 9
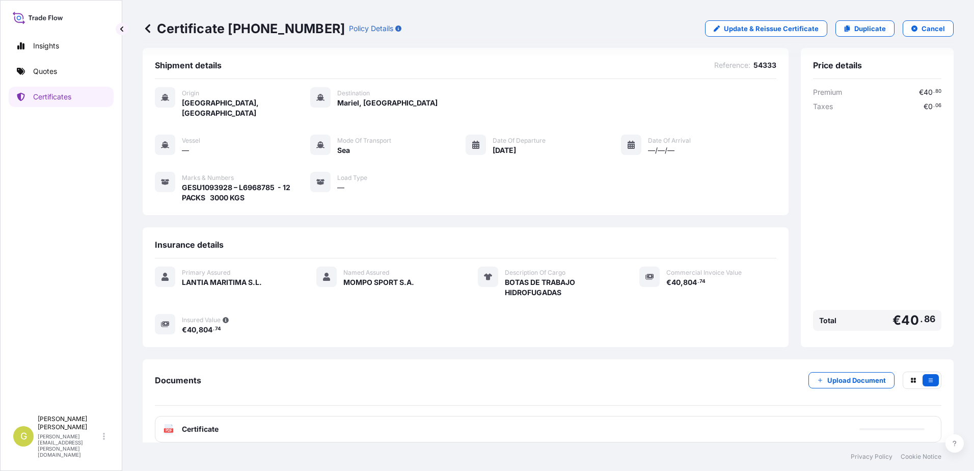
scroll to position [11, 0]
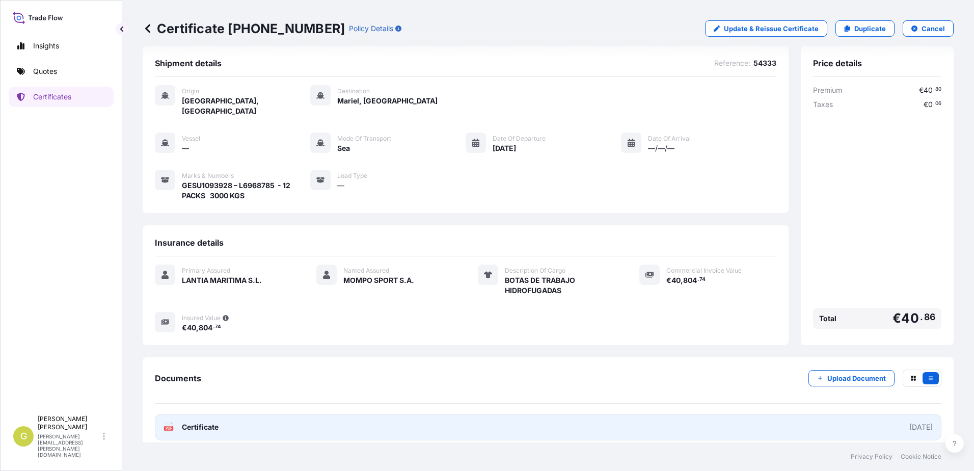
click at [299, 419] on link "PDF Certificate [DATE]" at bounding box center [548, 427] width 787 height 26
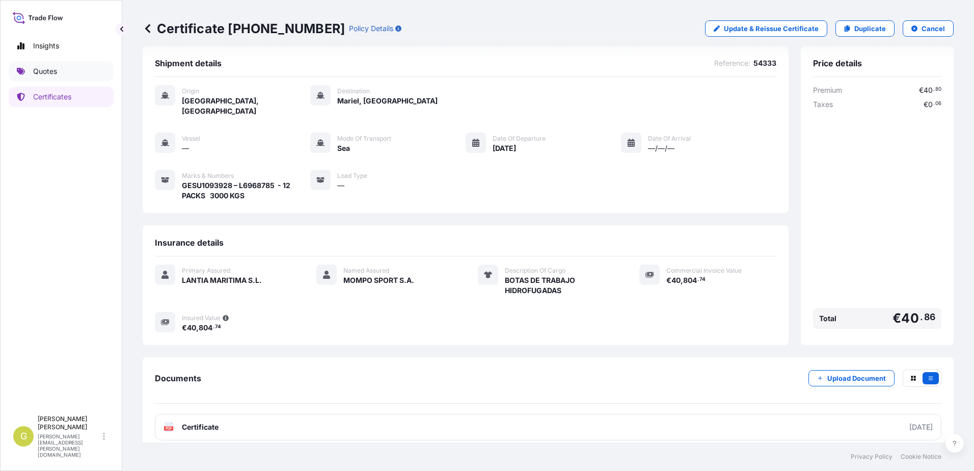
click at [52, 69] on p "Quotes" at bounding box center [45, 71] width 24 height 10
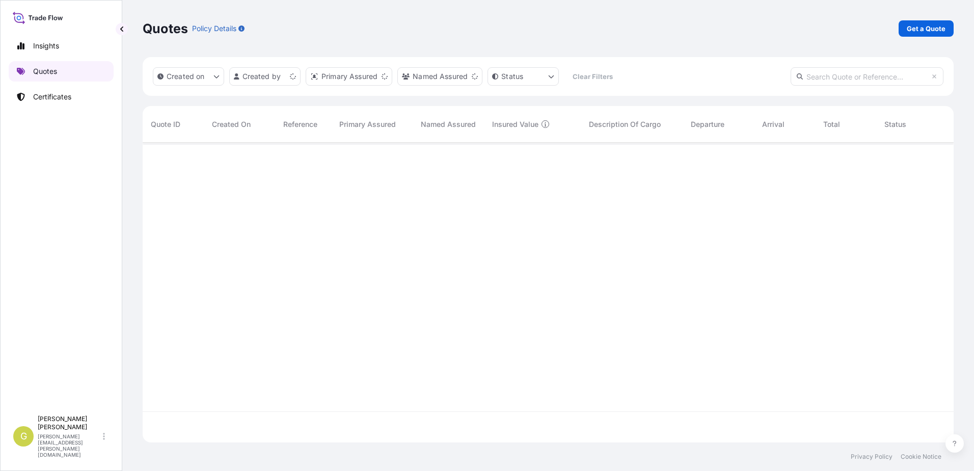
scroll to position [297, 803]
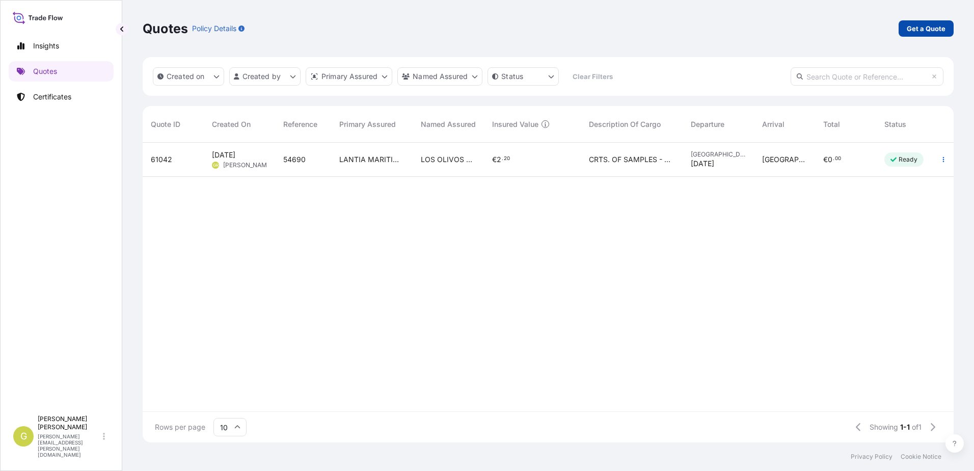
click at [942, 33] on p "Get a Quote" at bounding box center [926, 28] width 39 height 10
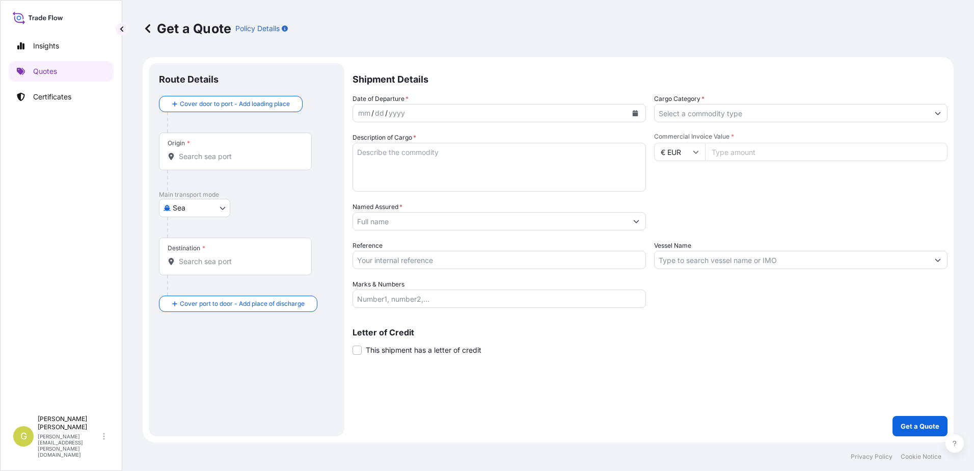
click at [193, 212] on body "Insights Quotes Certificates G [PERSON_NAME] [PERSON_NAME][EMAIL_ADDRESS][PERSO…" at bounding box center [487, 235] width 974 height 471
click at [192, 202] on body "Insights Quotes Certificates G [PERSON_NAME] [PERSON_NAME][EMAIL_ADDRESS][PERSO…" at bounding box center [487, 235] width 974 height 471
click at [189, 233] on div "Air" at bounding box center [194, 234] width 63 height 18
select select "Air"
click at [190, 168] on div "Origin *" at bounding box center [235, 156] width 153 height 38
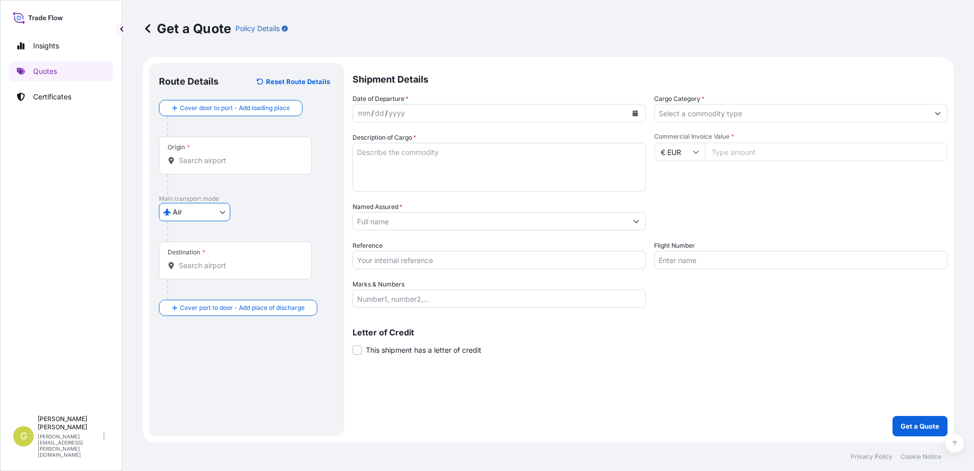
click at [190, 166] on input "Origin *" at bounding box center [239, 160] width 120 height 10
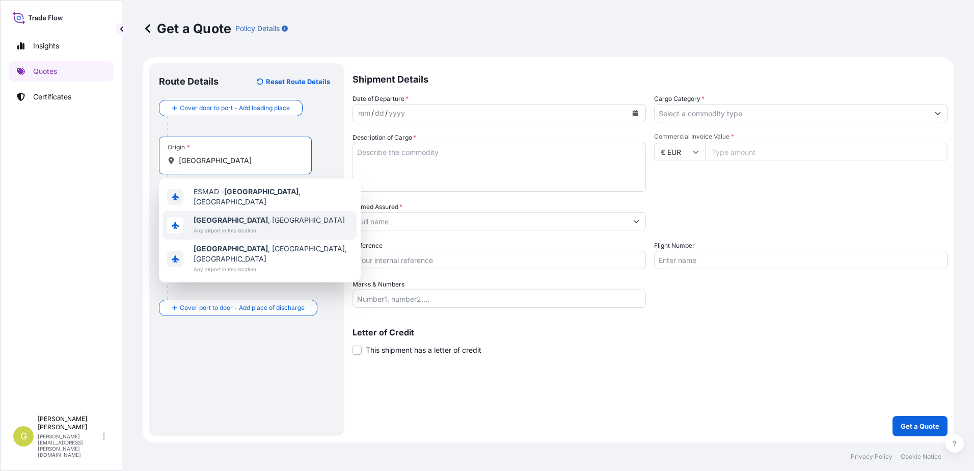
click at [231, 221] on span "[GEOGRAPHIC_DATA] , [GEOGRAPHIC_DATA]" at bounding box center [269, 220] width 151 height 10
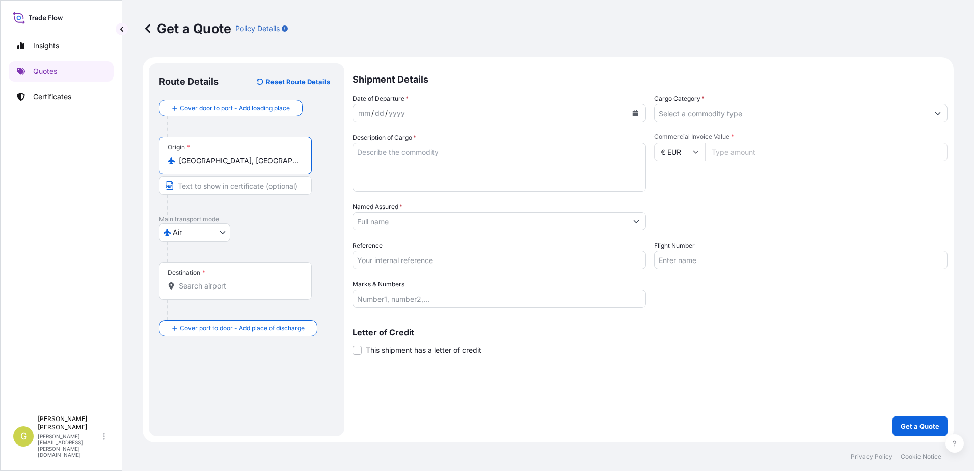
type input "[GEOGRAPHIC_DATA], [GEOGRAPHIC_DATA]"
click at [229, 290] on input "Destination *" at bounding box center [239, 286] width 120 height 10
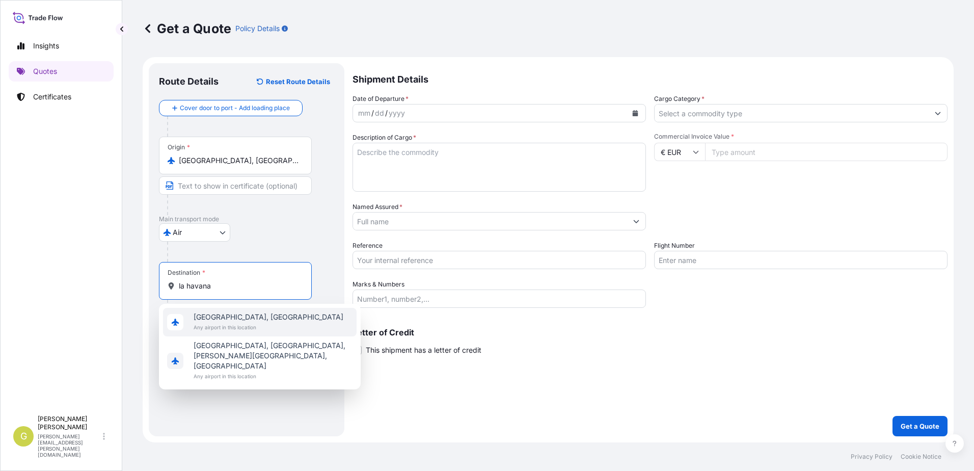
click at [230, 322] on span "Any airport in this location" at bounding box center [269, 327] width 150 height 10
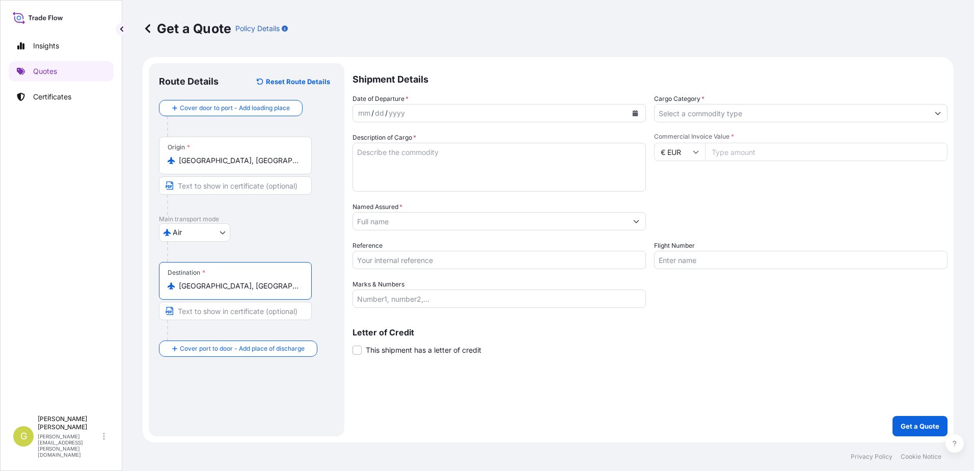
type input "[GEOGRAPHIC_DATA], [GEOGRAPHIC_DATA]"
click at [633, 115] on icon "Calendar" at bounding box center [636, 113] width 6 height 6
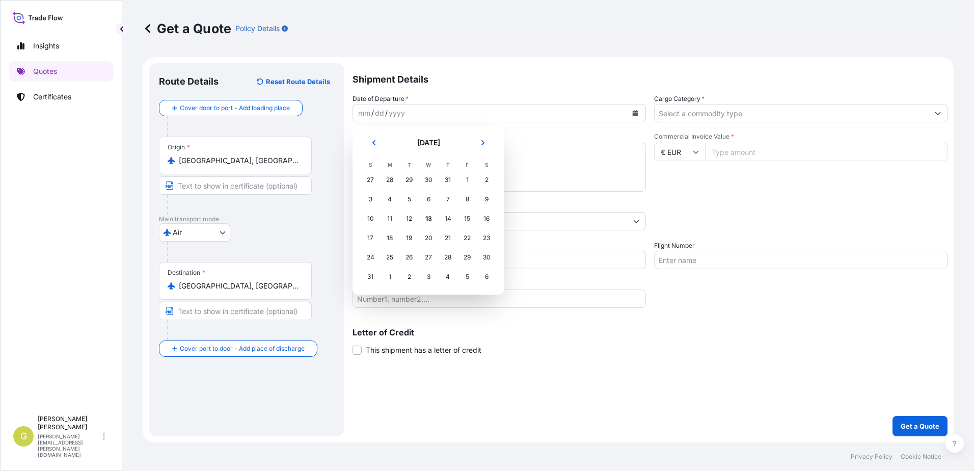
click at [145, 29] on icon at bounding box center [147, 28] width 5 height 9
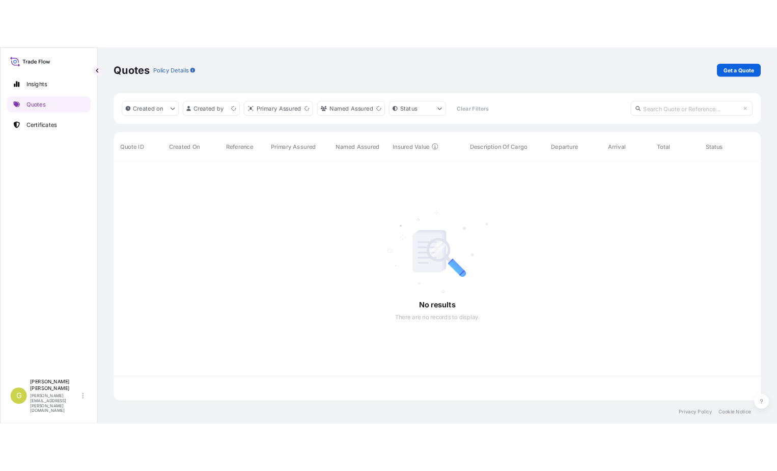
scroll to position [297, 803]
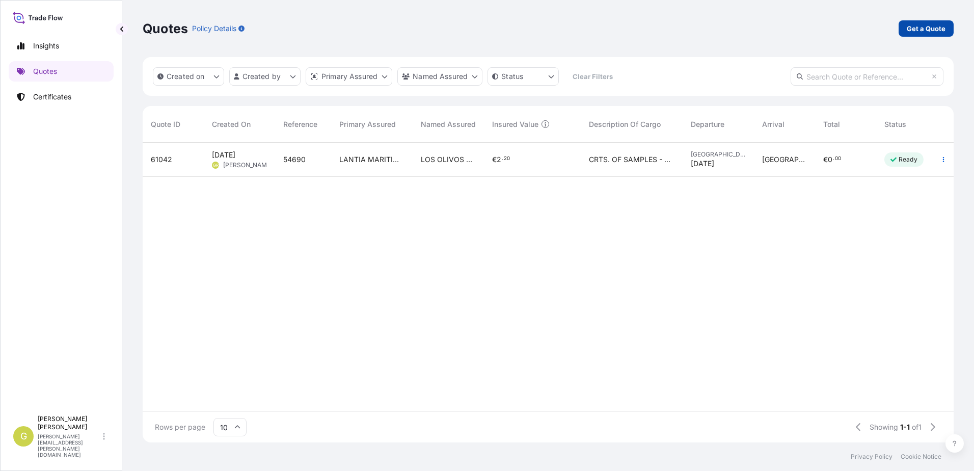
click at [922, 35] on link "Get a Quote" at bounding box center [926, 28] width 55 height 16
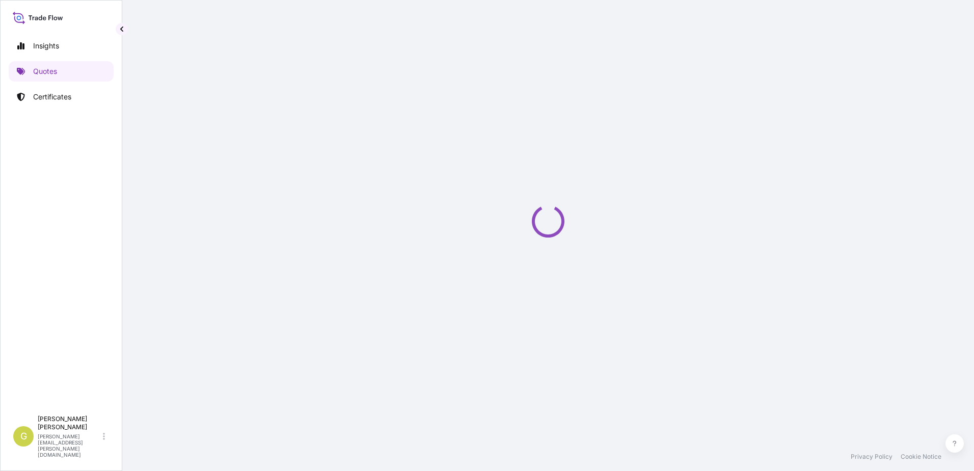
select select "Sea"
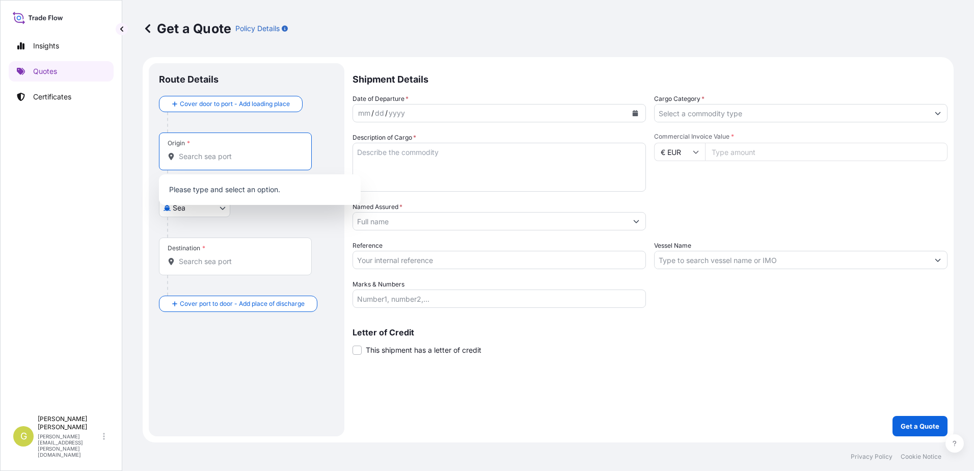
click at [201, 160] on input "Origin *" at bounding box center [239, 156] width 120 height 10
type input "yantian"
drag, startPoint x: 204, startPoint y: 155, endPoint x: 120, endPoint y: 155, distance: 84.1
click at [120, 155] on div "Insights Quotes Certificates G [PERSON_NAME] [PERSON_NAME][EMAIL_ADDRESS][PERSO…" at bounding box center [487, 235] width 974 height 471
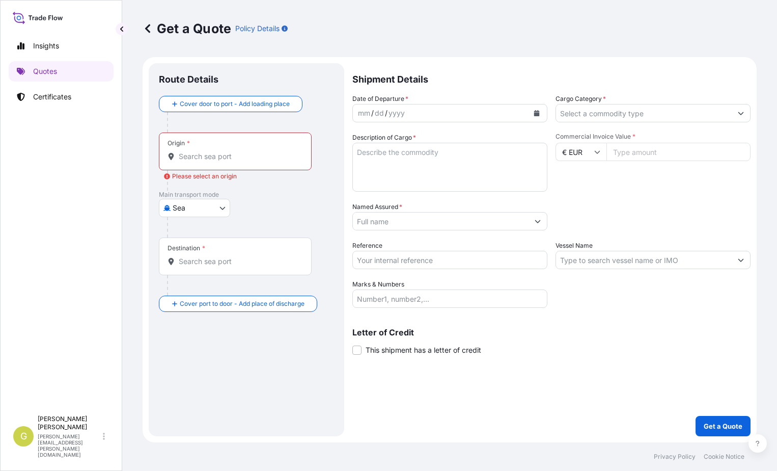
click at [238, 158] on input "Origin * Please select an origin" at bounding box center [239, 156] width 120 height 10
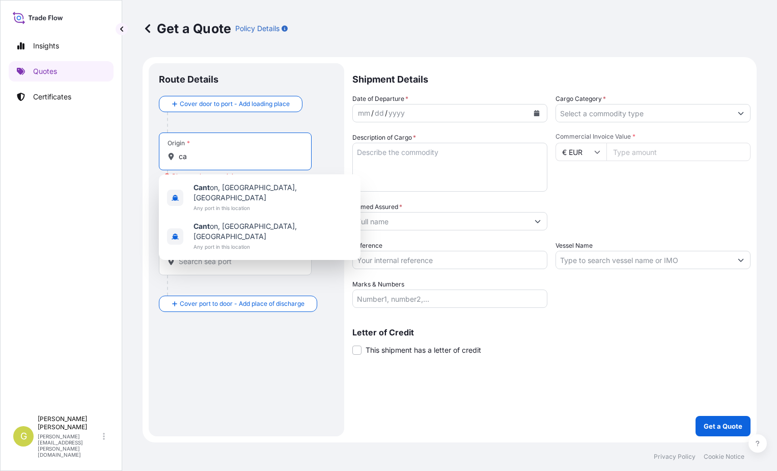
type input "c"
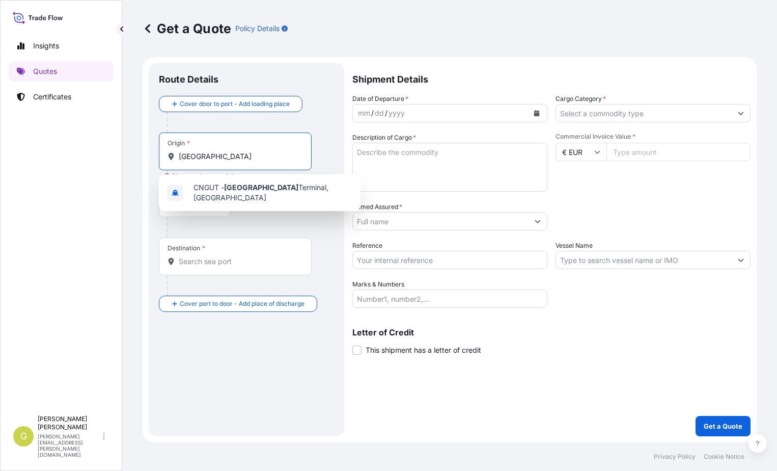
drag, startPoint x: 235, startPoint y: 160, endPoint x: 186, endPoint y: 165, distance: 49.1
click at [186, 165] on div "Origin * [GEOGRAPHIC_DATA]" at bounding box center [235, 151] width 153 height 38
type input "g"
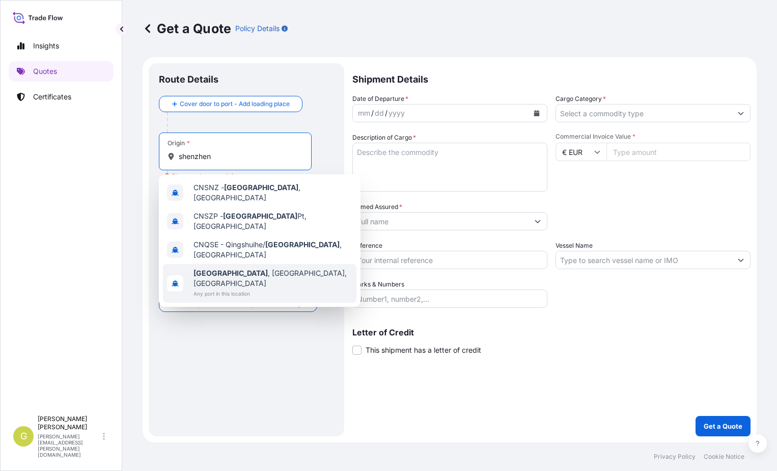
click at [212, 268] on b "[GEOGRAPHIC_DATA]" at bounding box center [231, 272] width 74 height 9
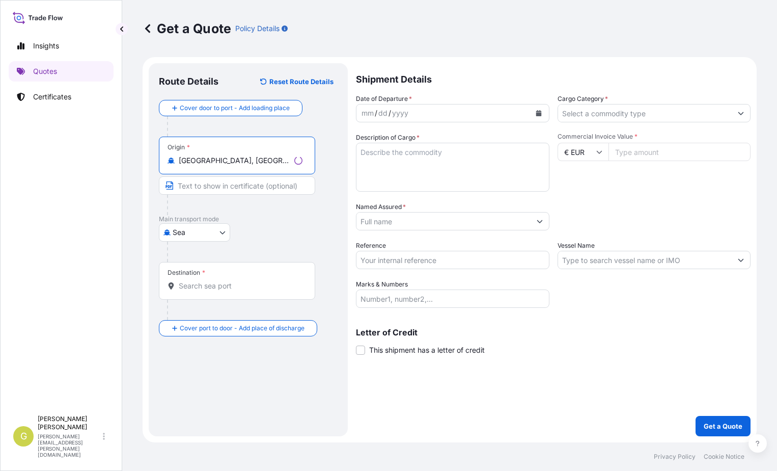
type input "[GEOGRAPHIC_DATA], [GEOGRAPHIC_DATA], [GEOGRAPHIC_DATA]"
click at [193, 188] on input "Text to appear on certificate" at bounding box center [237, 185] width 156 height 18
type input "y"
type input "Yantian, [GEOGRAPHIC_DATA]"
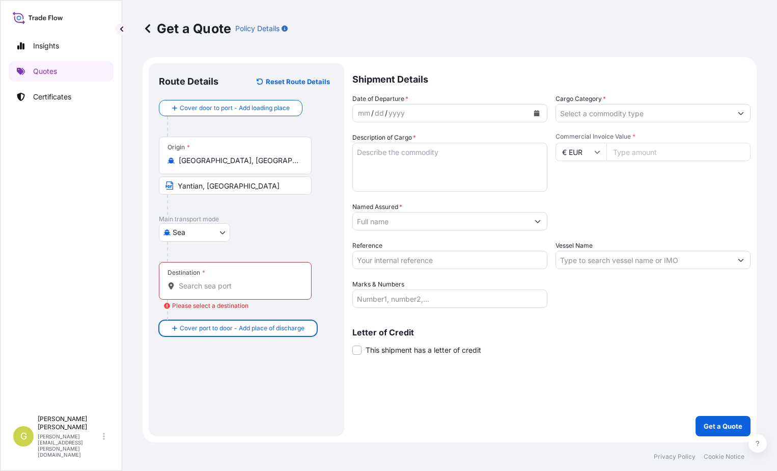
click at [183, 293] on div "Destination *" at bounding box center [235, 281] width 153 height 38
click at [183, 291] on input "Destination * Please select a destination" at bounding box center [239, 286] width 120 height 10
click at [183, 293] on div "Destination *" at bounding box center [235, 281] width 153 height 38
click at [183, 291] on input "Destination * Please select a destination" at bounding box center [239, 286] width 120 height 10
click at [186, 294] on div "Destination *" at bounding box center [235, 281] width 153 height 38
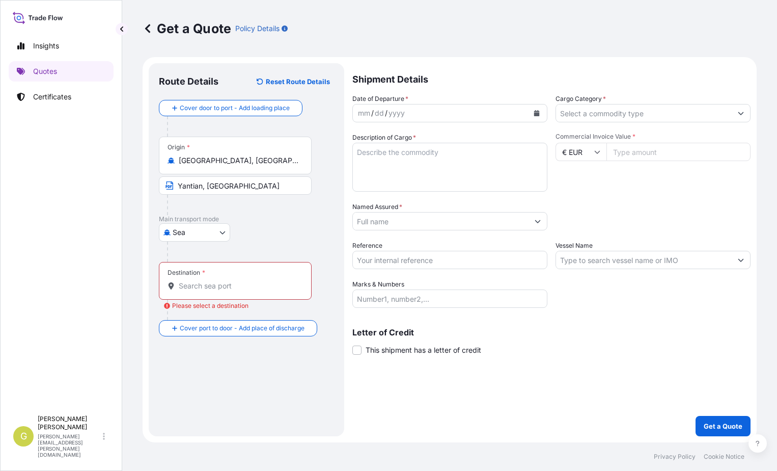
click at [186, 291] on input "Destination * Please select a destination" at bounding box center [239, 286] width 120 height 10
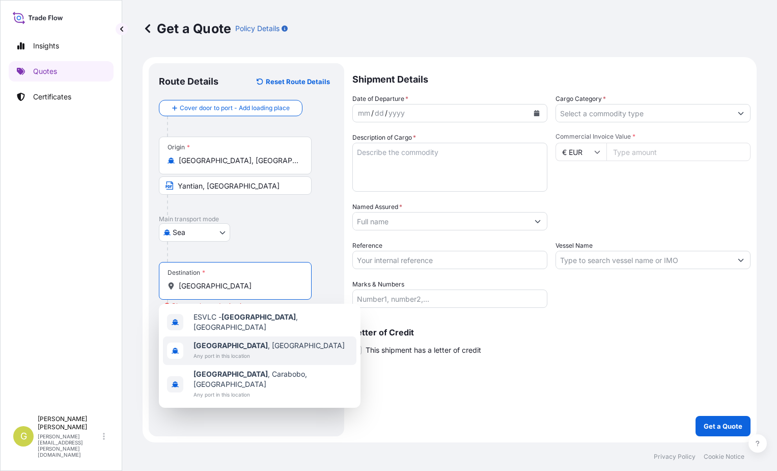
click at [206, 344] on b "[GEOGRAPHIC_DATA]" at bounding box center [231, 345] width 74 height 9
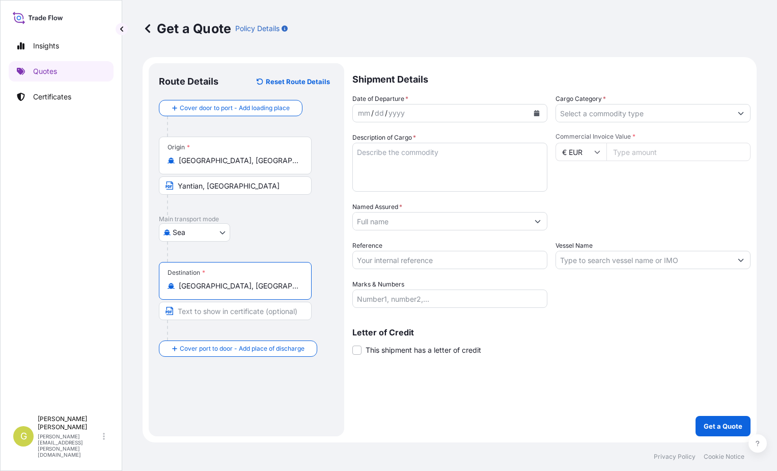
type input "[GEOGRAPHIC_DATA], [GEOGRAPHIC_DATA]"
click at [542, 114] on button "Calendar" at bounding box center [537, 113] width 16 height 16
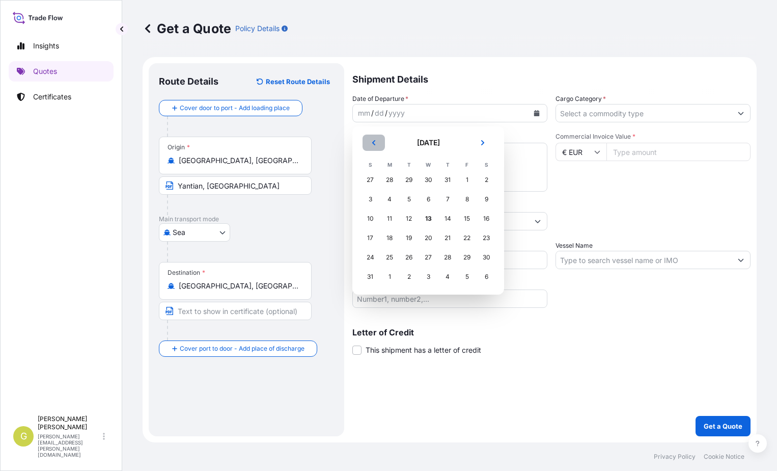
click at [378, 145] on button "Previous" at bounding box center [374, 142] width 22 height 16
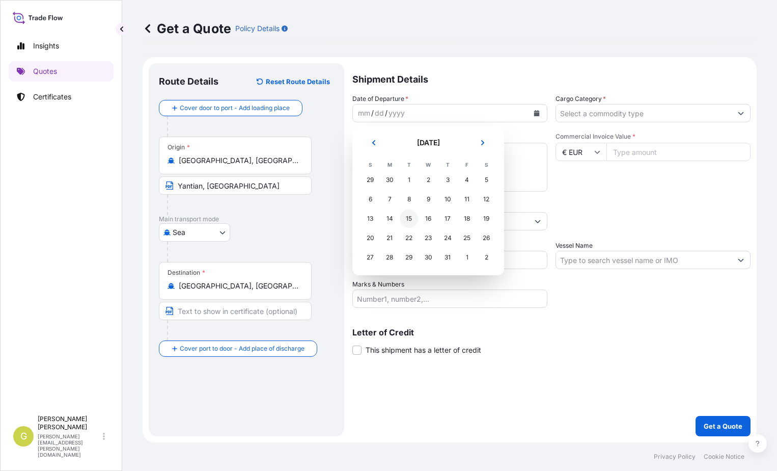
click at [415, 218] on div "15" at bounding box center [409, 218] width 18 height 18
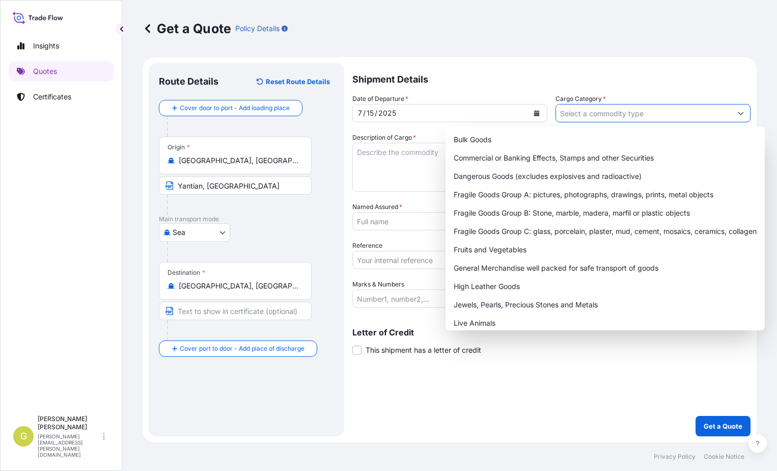
click at [649, 118] on input "Cargo Category *" at bounding box center [644, 113] width 176 height 18
click at [517, 265] on div "General Merchandise well packed for safe transport of goods" at bounding box center [605, 268] width 311 height 18
type input "General Merchandise well packed for safe transport of goods"
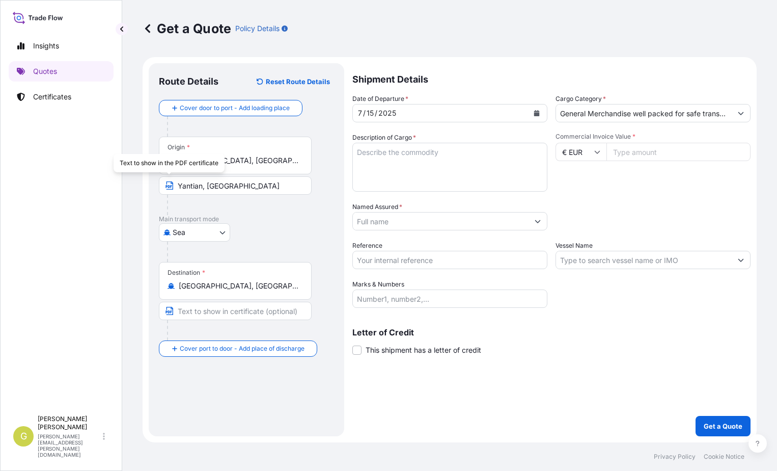
click at [388, 156] on textarea "Description of Cargo *" at bounding box center [450, 167] width 195 height 49
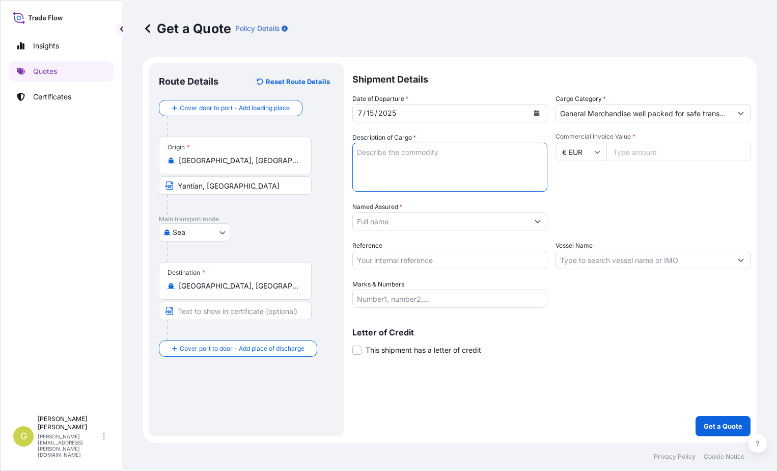
paste textarea "Energy Saving Lamps/Led lamps"
type textarea "Energy Saving Lamps/Led lamps"
click at [665, 151] on input "Commercial Invoice Value *" at bounding box center [679, 152] width 144 height 18
type input "4"
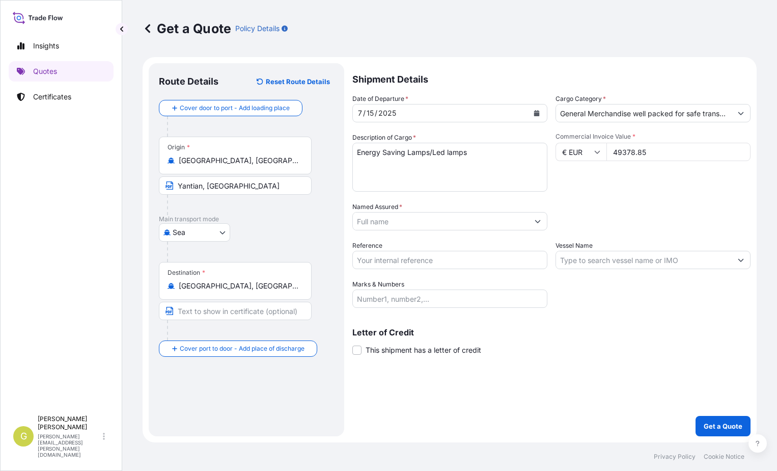
type input "49378.85"
click at [417, 222] on input "Named Assured *" at bounding box center [441, 221] width 176 height 18
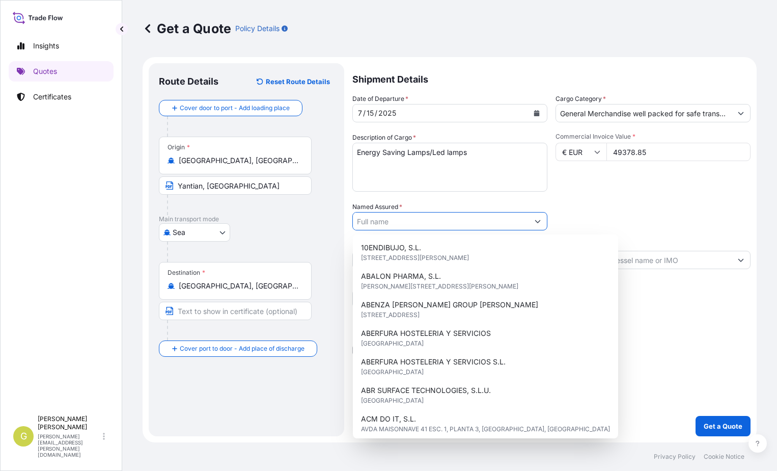
paste input "ALBEROLA VERDU"
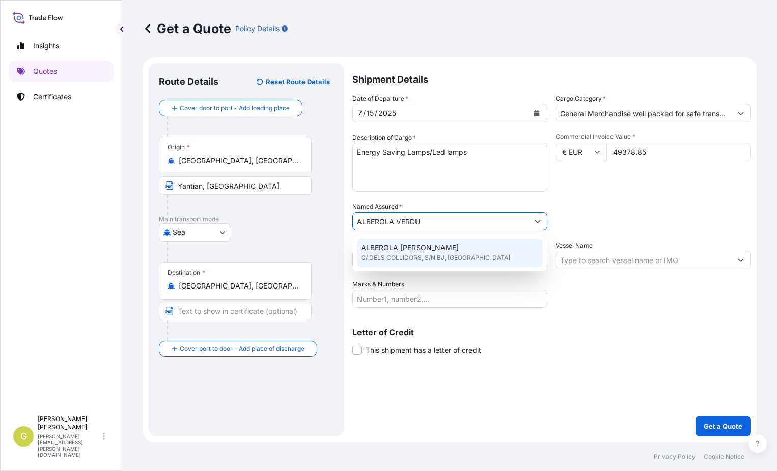
click at [426, 250] on span "ALBEROLA [PERSON_NAME]" at bounding box center [410, 247] width 98 height 10
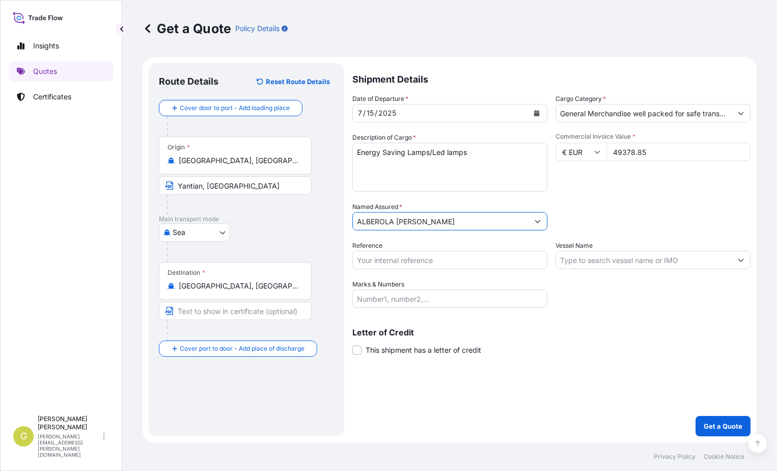
type input "ALBEROLA [PERSON_NAME]"
click at [435, 256] on input "Reference" at bounding box center [450, 260] width 195 height 18
type input "52444"
click at [623, 266] on input "Vessel Name" at bounding box center [644, 260] width 176 height 18
paste input "OOCL [GEOGRAPHIC_DATA]"
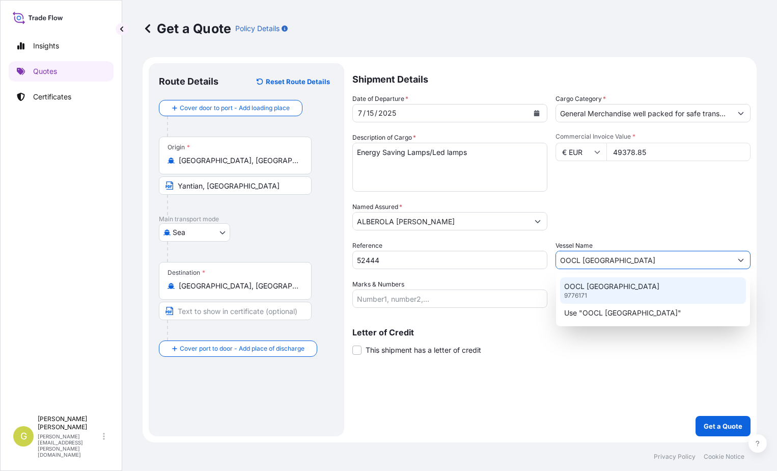
click at [621, 295] on div "OOCL [GEOGRAPHIC_DATA] 9776171" at bounding box center [653, 290] width 186 height 26
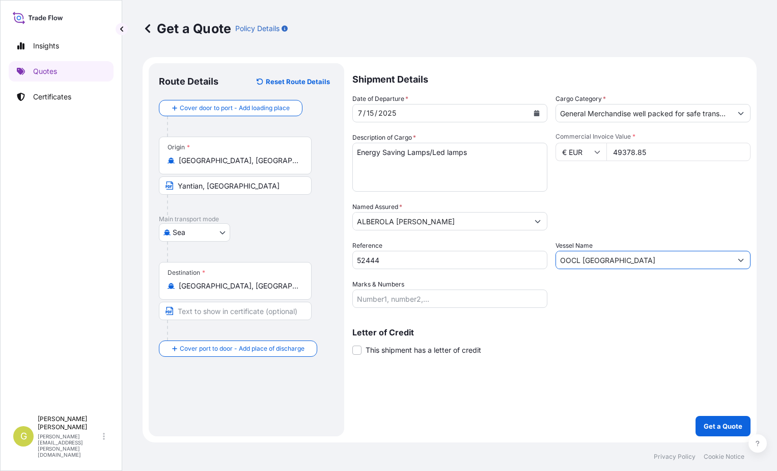
type input "OOCL [GEOGRAPHIC_DATA]"
click at [364, 355] on div "Shipment Details Date of Departure * [DATE] Cargo Category * General Merchandis…" at bounding box center [552, 249] width 398 height 373
click at [364, 354] on label "This shipment has a letter of credit" at bounding box center [417, 349] width 129 height 11
click at [353, 344] on input "This shipment has a letter of credit" at bounding box center [353, 344] width 0 height 0
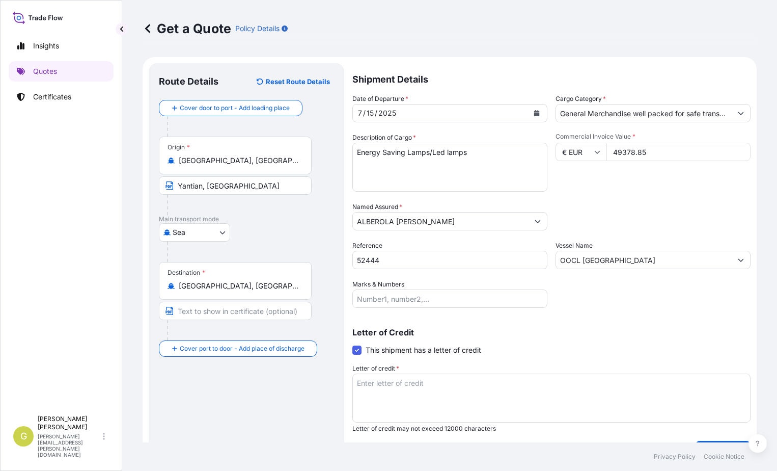
click at [380, 382] on textarea "Letter of credit *" at bounding box center [552, 397] width 398 height 49
paste textarea "ALBEROLA [PERSON_NAME] CL/DELS COLLIDORS, S/N - BJ"
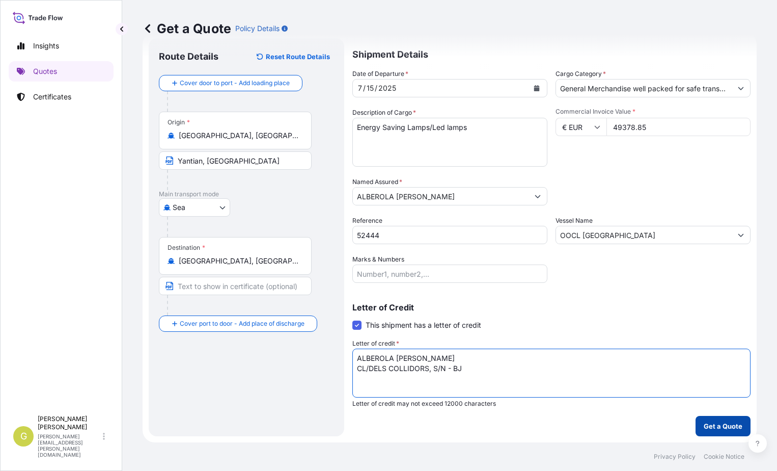
type textarea "ALBEROLA [PERSON_NAME] CL/DELS COLLIDORS, S/N - BJ"
click at [710, 430] on p "Get a Quote" at bounding box center [723, 426] width 39 height 10
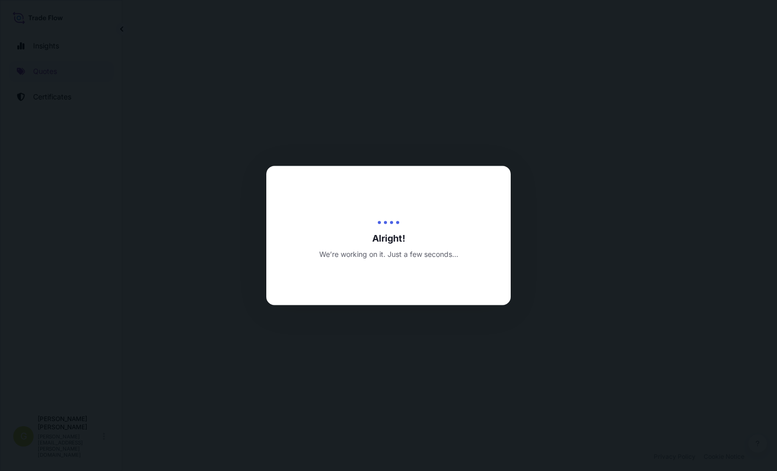
select select "Sea"
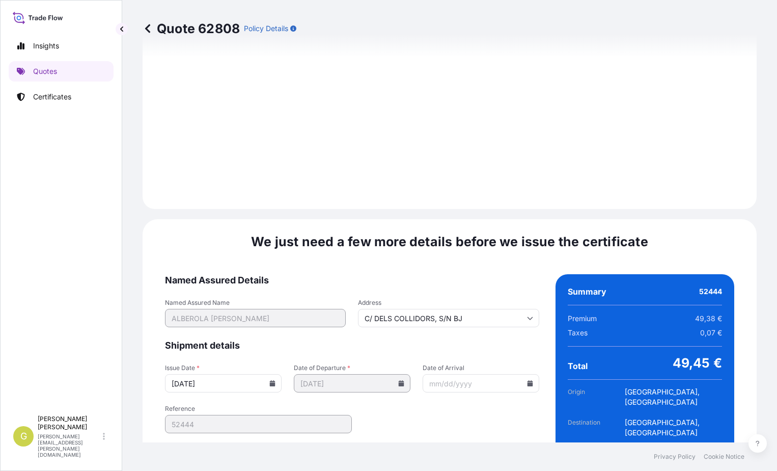
scroll to position [1217, 0]
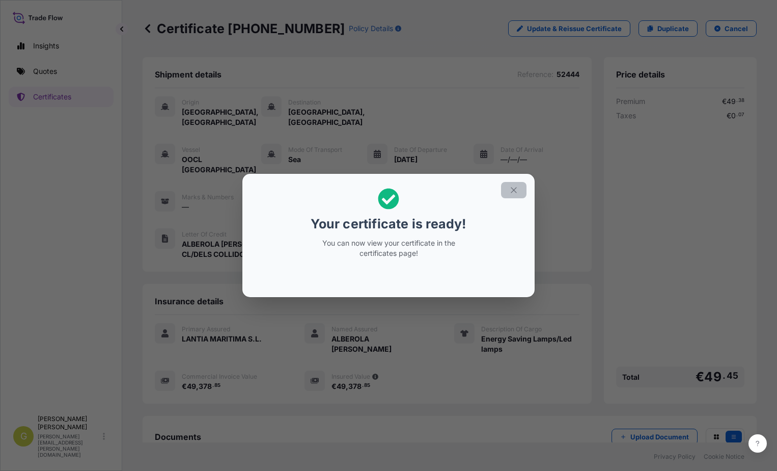
click at [509, 192] on button "button" at bounding box center [513, 190] width 25 height 16
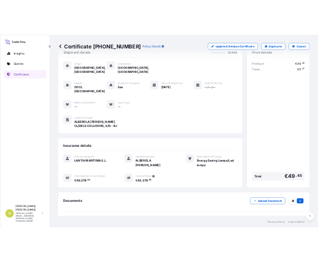
scroll to position [48, 0]
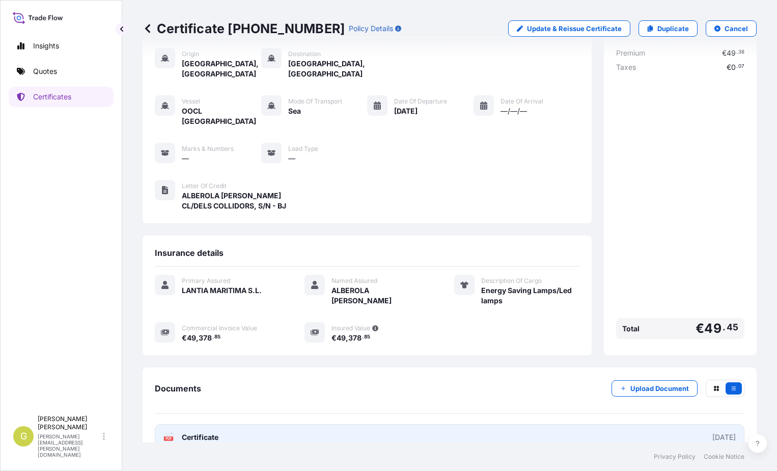
click at [243, 424] on link "PDF Certificate [DATE]" at bounding box center [450, 437] width 590 height 26
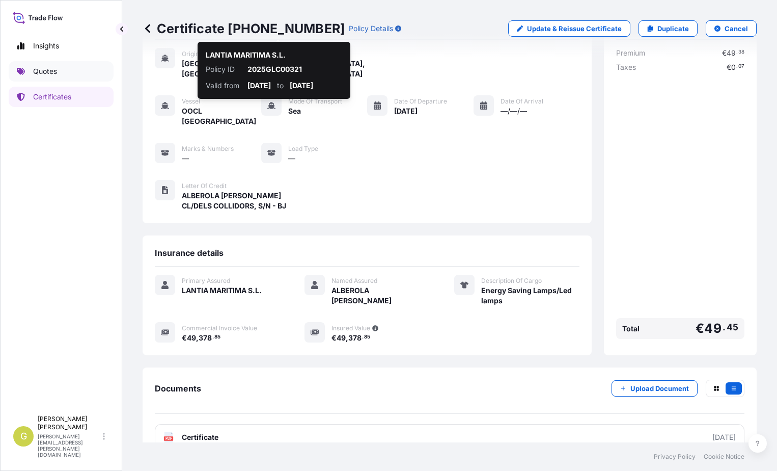
click at [69, 75] on link "Quotes" at bounding box center [61, 71] width 105 height 20
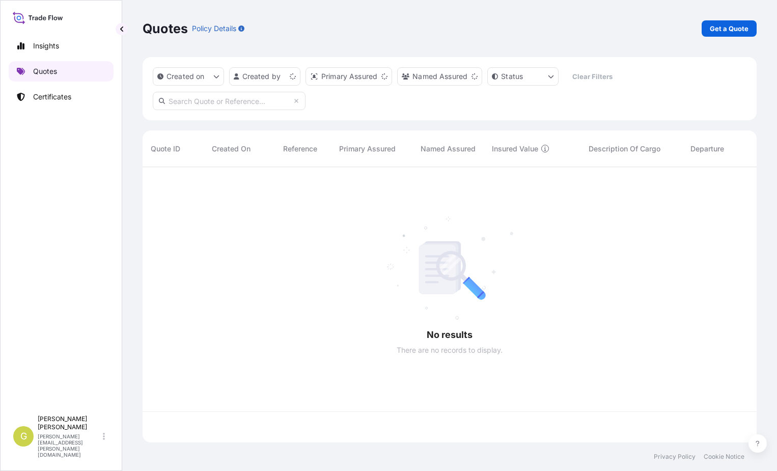
scroll to position [273, 607]
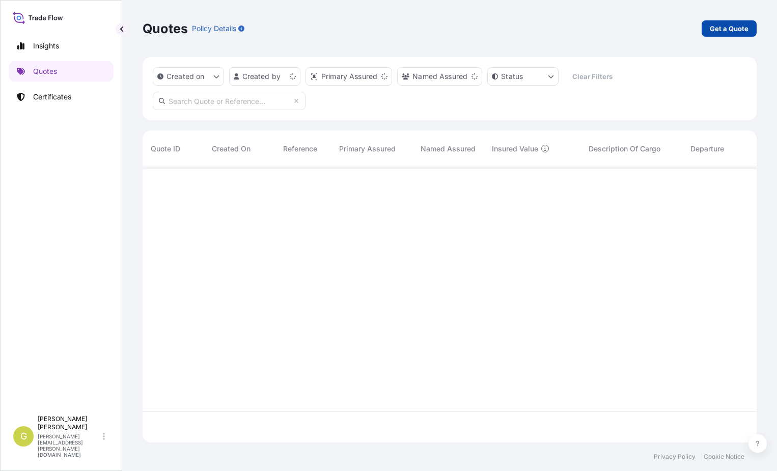
click at [724, 28] on p "Get a Quote" at bounding box center [729, 28] width 39 height 10
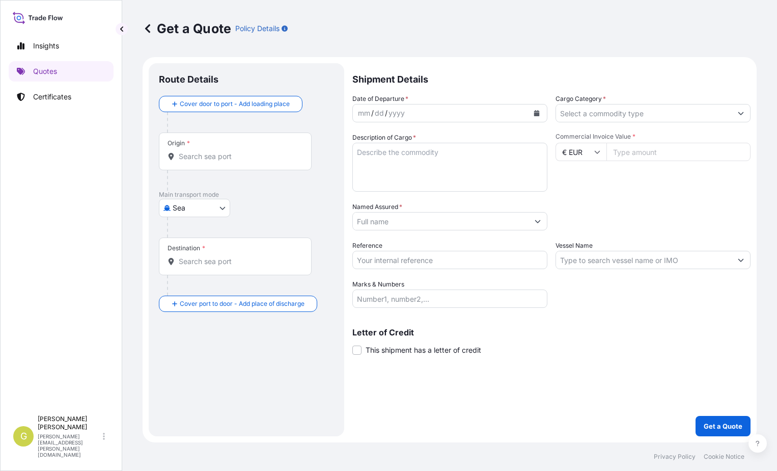
click at [194, 160] on input "Origin *" at bounding box center [239, 156] width 120 height 10
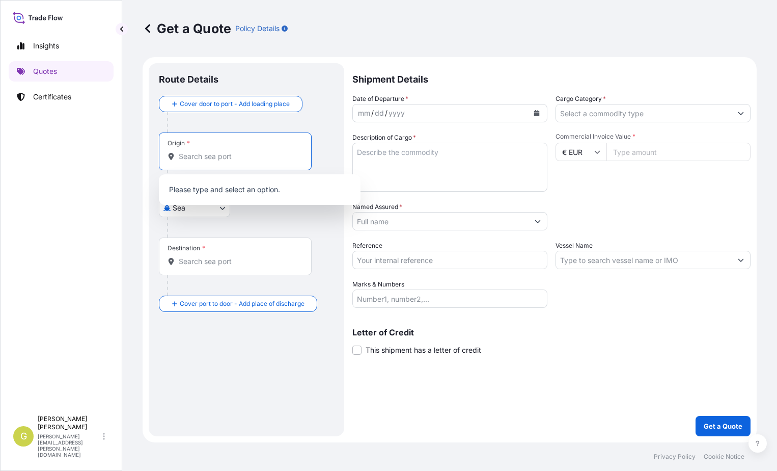
click at [198, 212] on body "0 options available. Insights Quotes Certificates G [PERSON_NAME] [PERSON_NAME]…" at bounding box center [388, 235] width 777 height 471
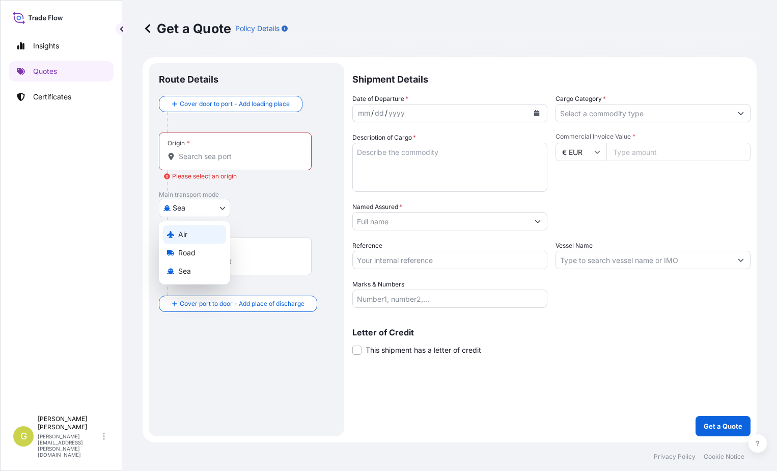
click at [198, 236] on div "Air" at bounding box center [194, 234] width 63 height 18
select select "Air"
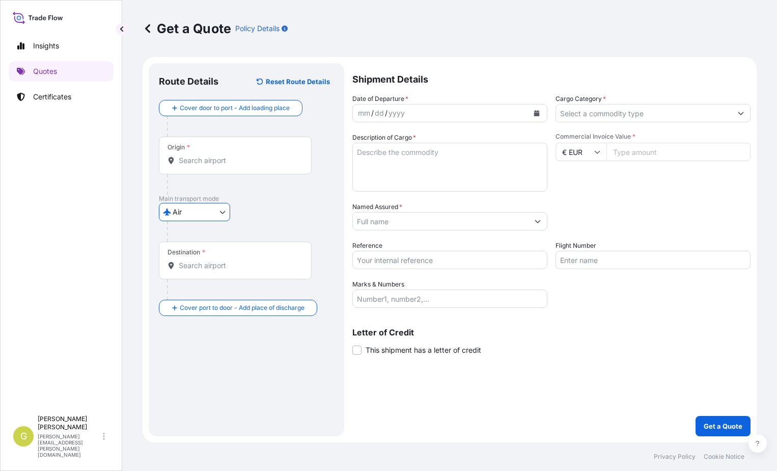
click at [198, 164] on input "Origin *" at bounding box center [239, 160] width 120 height 10
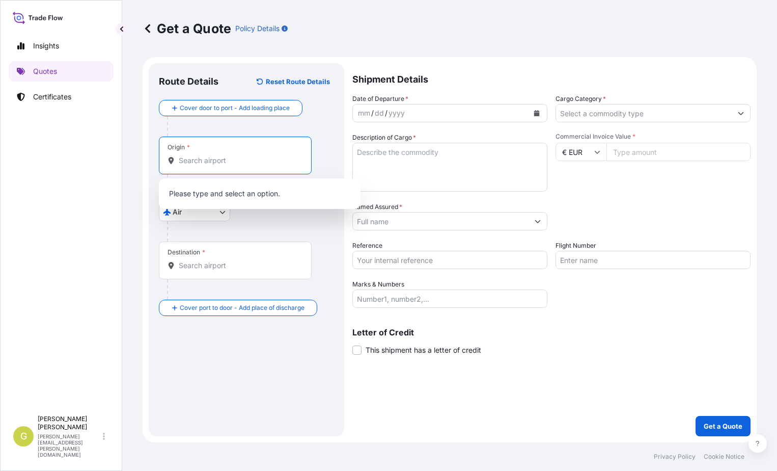
click at [198, 164] on input "Origin *" at bounding box center [239, 160] width 120 height 10
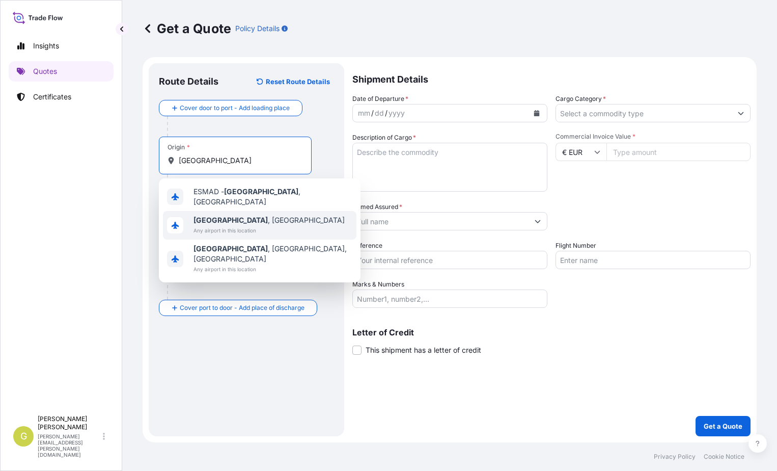
click at [228, 225] on span "Any airport in this location" at bounding box center [269, 230] width 151 height 10
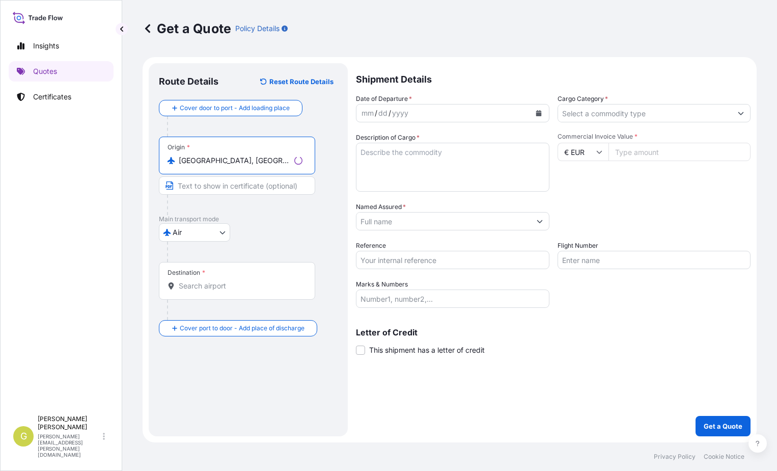
type input "[GEOGRAPHIC_DATA], [GEOGRAPHIC_DATA]"
click at [211, 288] on input "Destination *" at bounding box center [241, 286] width 124 height 10
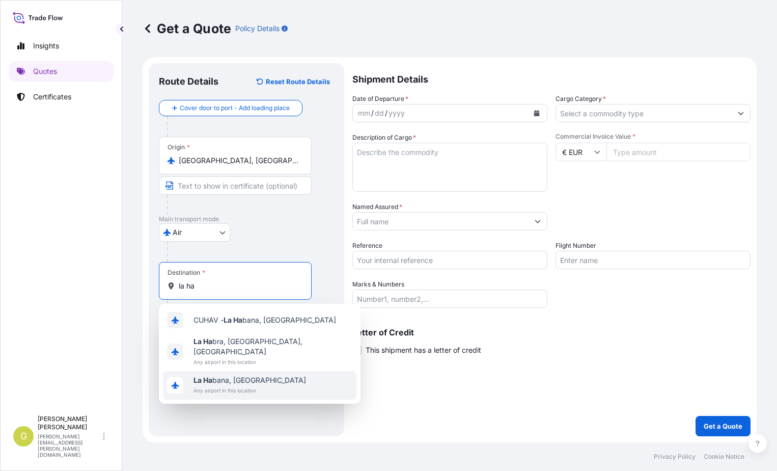
click at [205, 375] on span "[GEOGRAPHIC_DATA][PERSON_NAME], [GEOGRAPHIC_DATA]" at bounding box center [250, 380] width 113 height 10
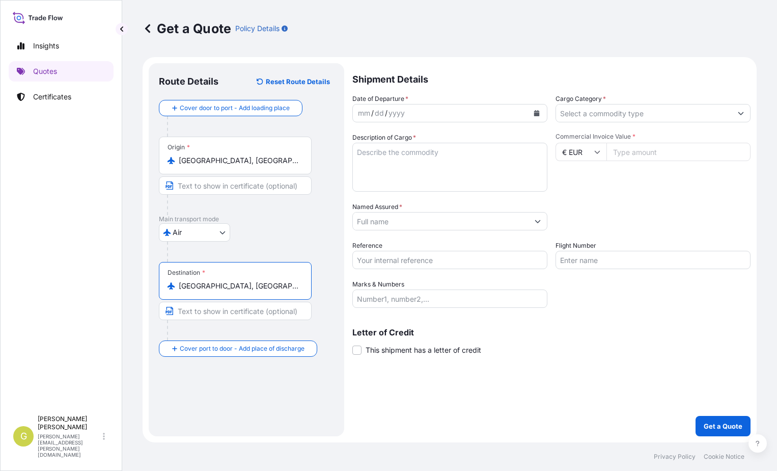
type input "[GEOGRAPHIC_DATA], [GEOGRAPHIC_DATA]"
click at [538, 113] on icon "Calendar" at bounding box center [537, 113] width 6 height 6
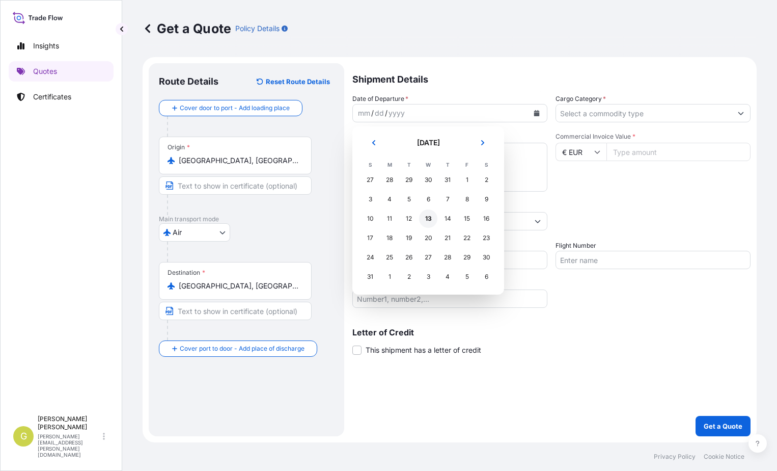
click at [429, 221] on div "13" at bounding box center [428, 218] width 18 height 18
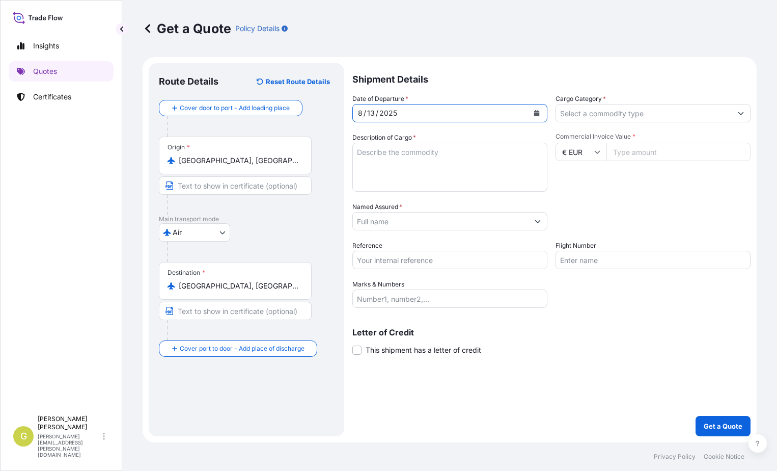
click at [625, 117] on input "Cargo Category *" at bounding box center [644, 113] width 176 height 18
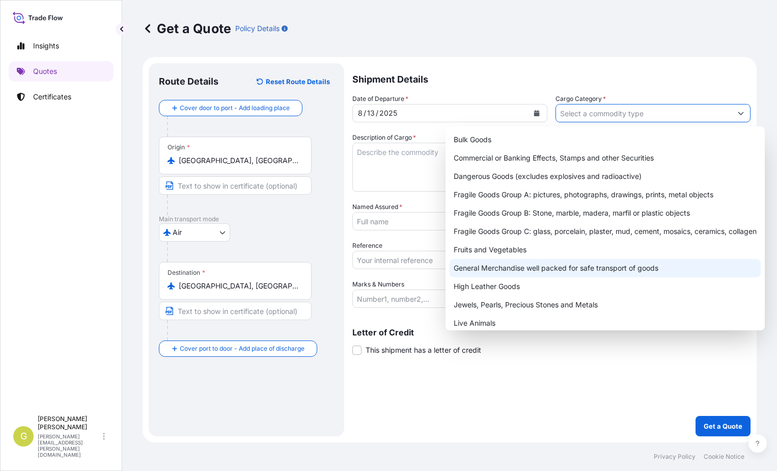
click at [560, 267] on div "General Merchandise well packed for safe transport of goods" at bounding box center [605, 268] width 311 height 18
type input "General Merchandise well packed for safe transport of goods"
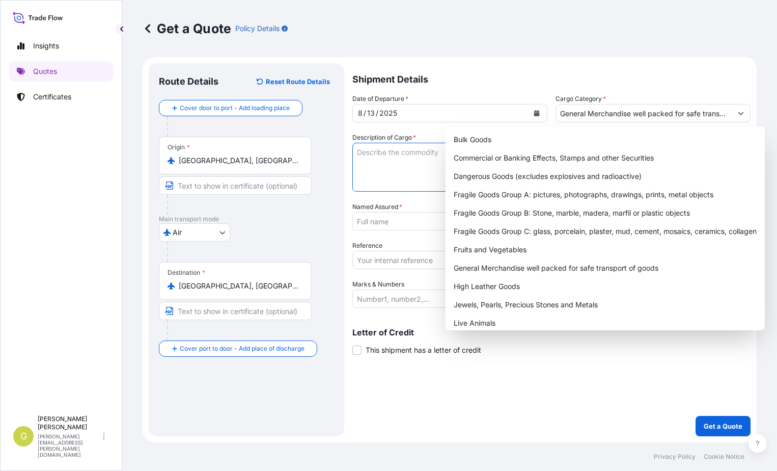
click at [408, 178] on textarea "Description of Cargo *" at bounding box center [450, 167] width 195 height 49
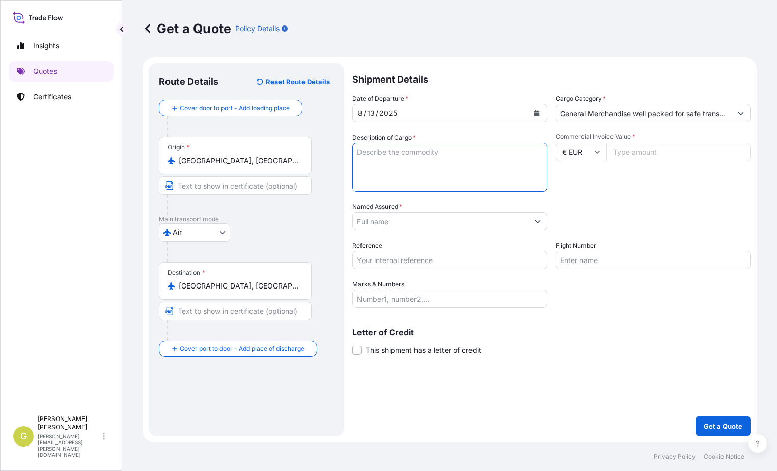
click at [407, 161] on textarea "Description of Cargo *" at bounding box center [450, 167] width 195 height 49
click at [399, 163] on textarea "Description of Cargo *" at bounding box center [450, 167] width 195 height 49
click at [397, 171] on textarea "Description of Cargo *" at bounding box center [450, 167] width 195 height 49
paste textarea "AMNIOMAX TM-II COMPLETE MEDIUM"
type textarea "AMNIOMAX TM-II COMPLETE MEDIUM"
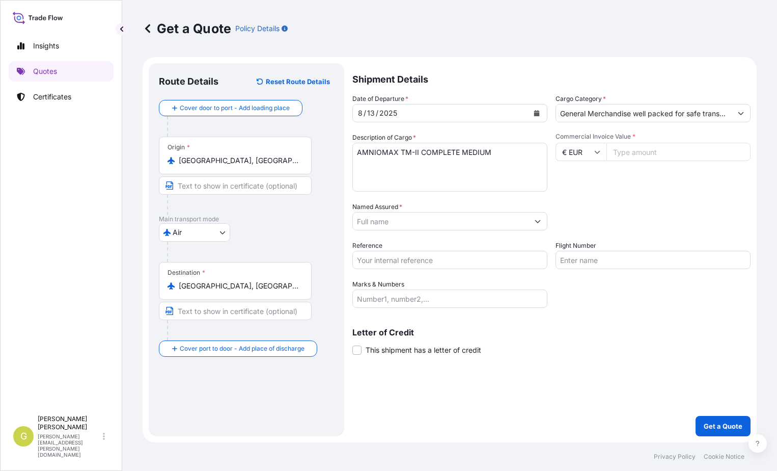
click at [642, 143] on input "Commercial Invoice Value *" at bounding box center [679, 152] width 144 height 18
type input "98189.46"
click at [440, 221] on input "Named Assured *" at bounding box center [441, 221] width 176 height 18
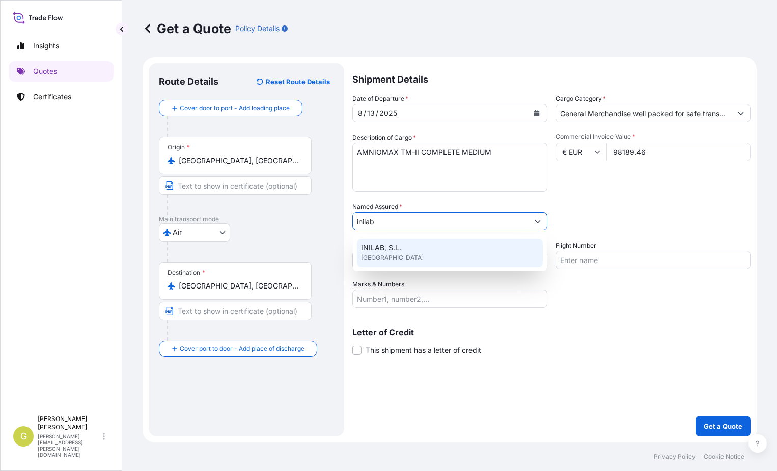
click at [404, 250] on div "INILAB, S.L. [GEOGRAPHIC_DATA]" at bounding box center [450, 252] width 186 height 29
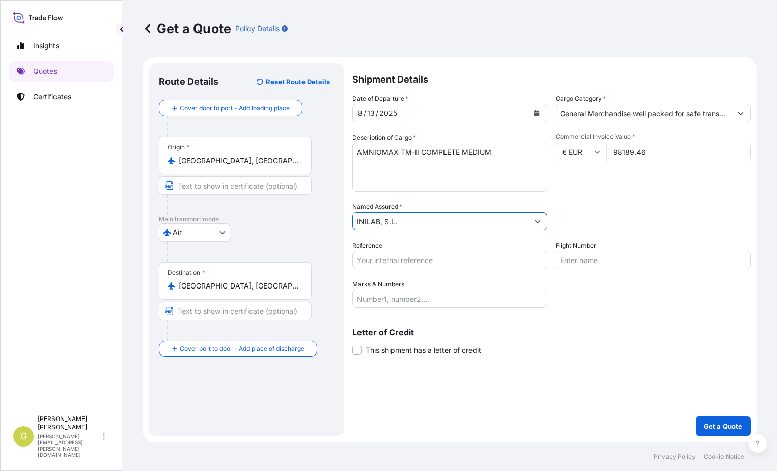
type input "INILAB, S.L."
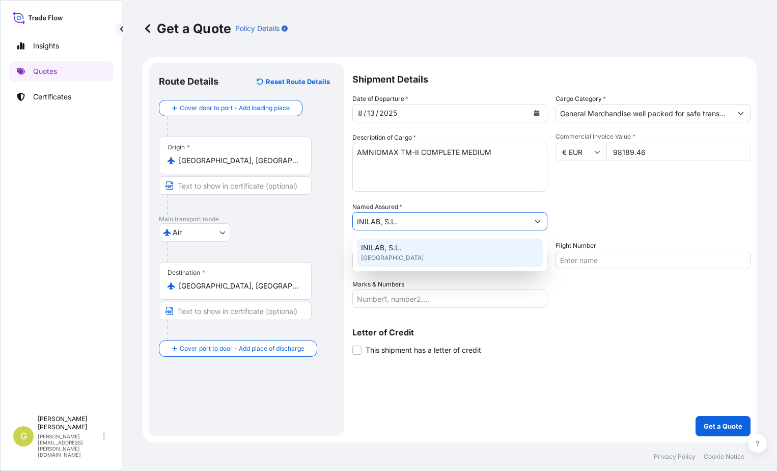
click at [603, 214] on div "Packing Category Type to search a container mode Please select a primary mode o…" at bounding box center [653, 216] width 195 height 29
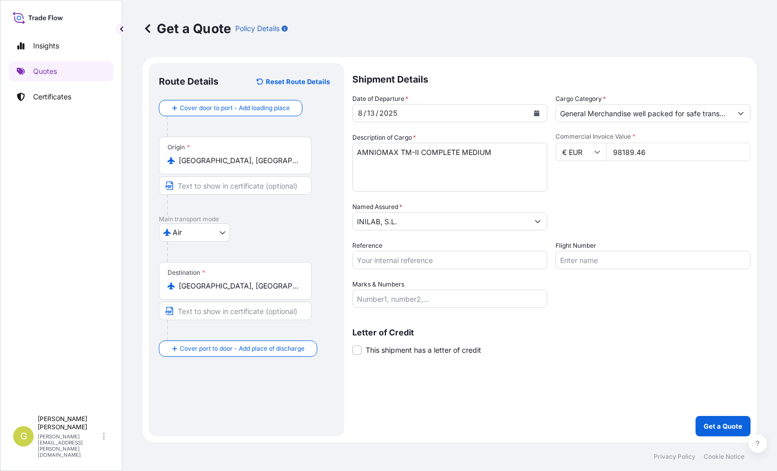
click at [436, 261] on input "Reference" at bounding box center [450, 260] width 195 height 18
type input "54994"
click at [560, 263] on input "Flight Number" at bounding box center [653, 260] width 195 height 18
click at [412, 299] on input "Marks & Numbers" at bounding box center [450, 298] width 195 height 18
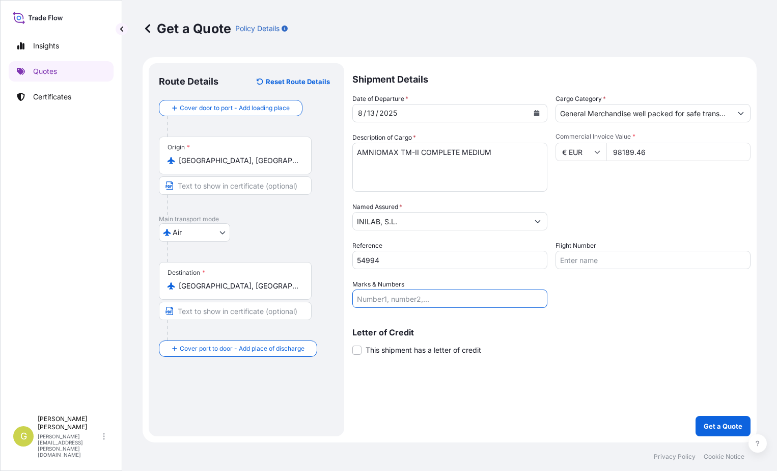
paste input "996-13941060 UX051/13"
type input "996-13941060 UX051/13"
click at [386, 348] on span "This shipment has a letter of credit" at bounding box center [424, 350] width 116 height 10
click at [353, 344] on input "This shipment has a letter of credit" at bounding box center [353, 344] width 0 height 0
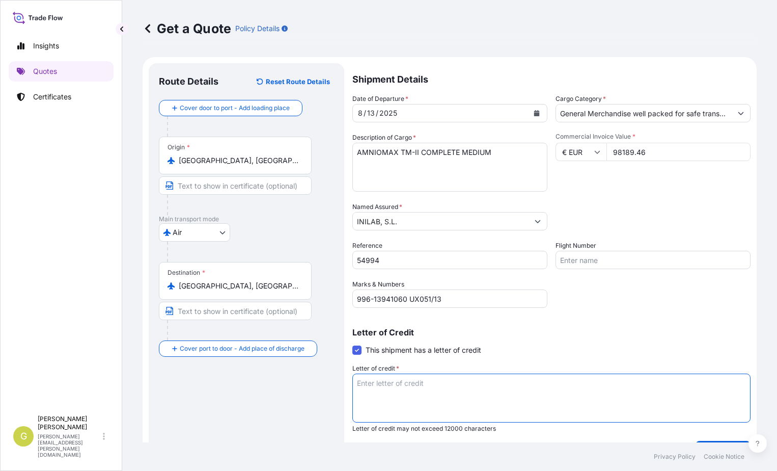
click at [386, 382] on textarea "Letter of credit *" at bounding box center [552, 397] width 398 height 49
paste textarea "TODO RIESGO DE ALMACEN A ALMACEN FACTURA 2508-015"
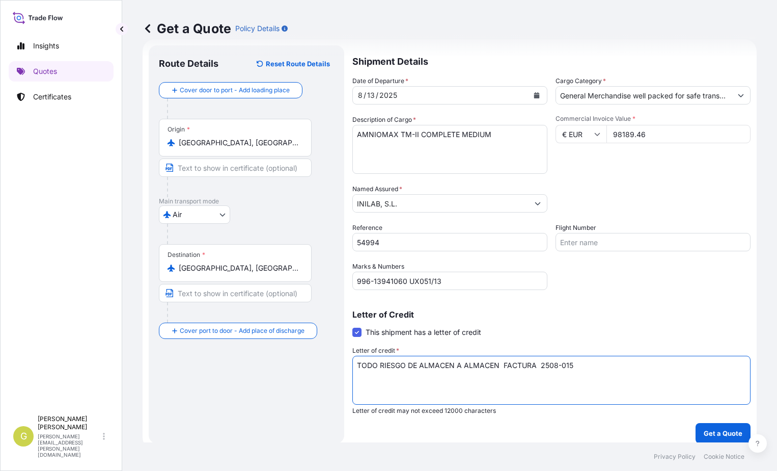
scroll to position [25, 0]
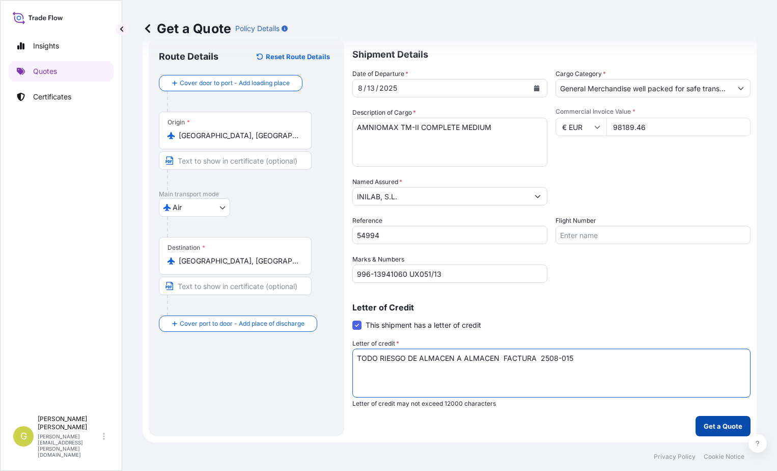
type textarea "TODO RIESGO DE ALMACEN A ALMACEN FACTURA 2508-015"
click at [713, 431] on button "Get a Quote" at bounding box center [723, 426] width 55 height 20
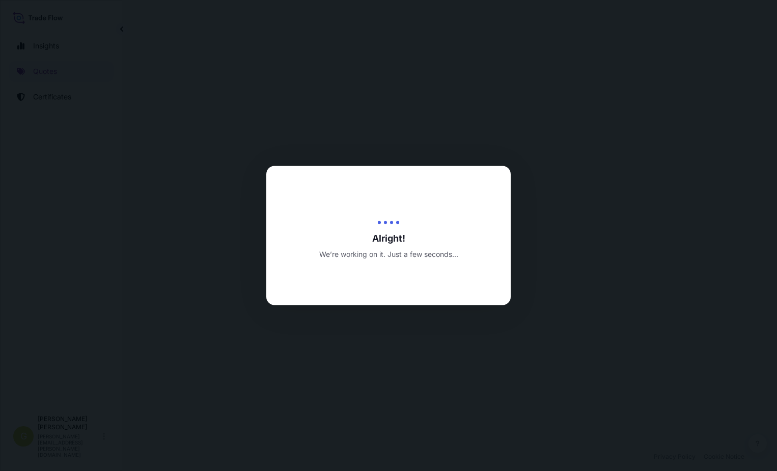
select select "Air"
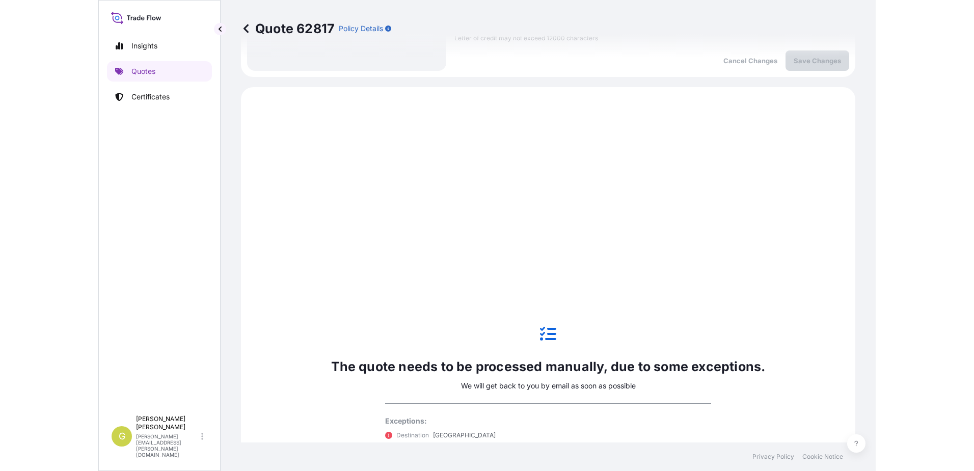
scroll to position [426, 0]
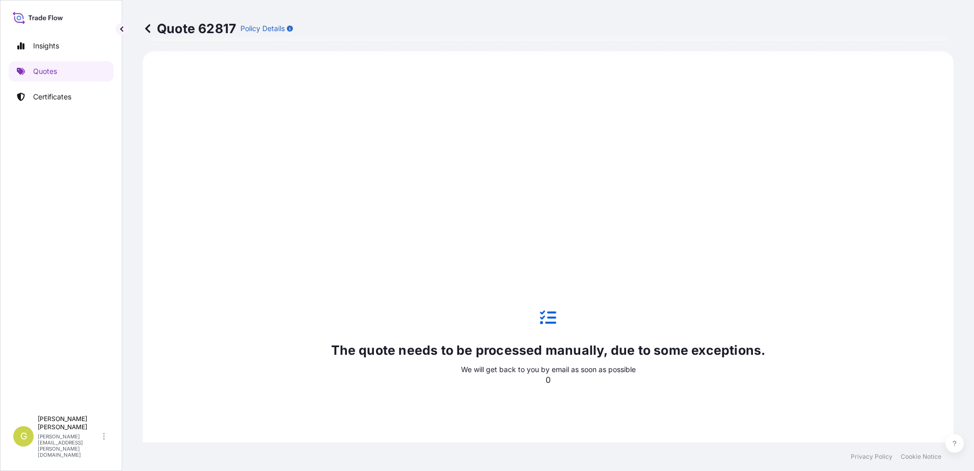
click at [307, 212] on div "The quote needs to be processed manually, due to some exceptions. We will get b…" at bounding box center [548, 346] width 782 height 563
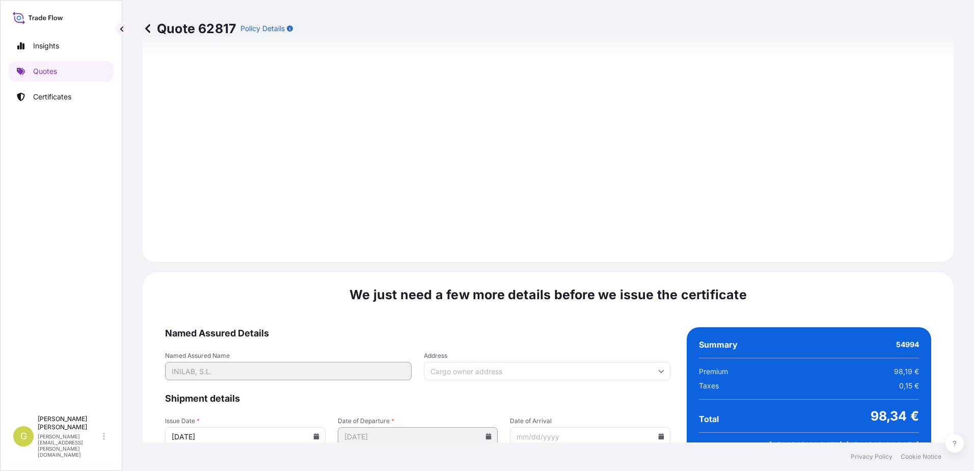
scroll to position [1217, 0]
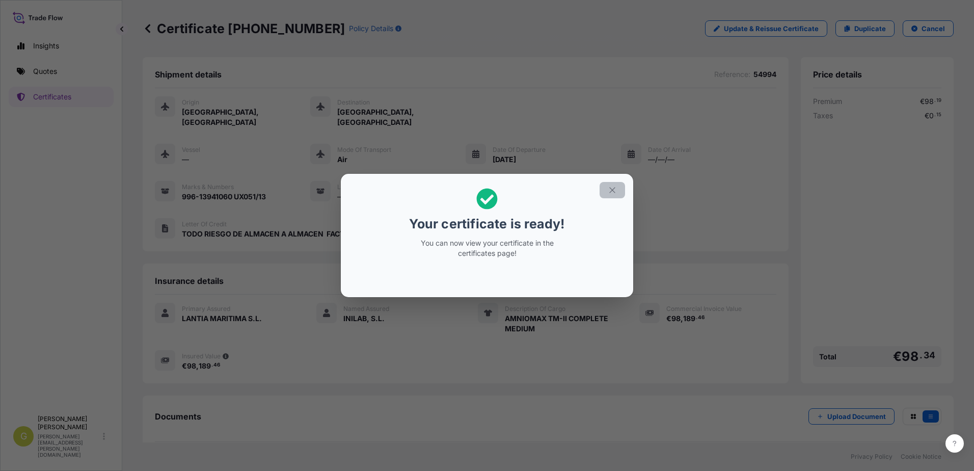
click at [607, 194] on button "button" at bounding box center [612, 190] width 25 height 16
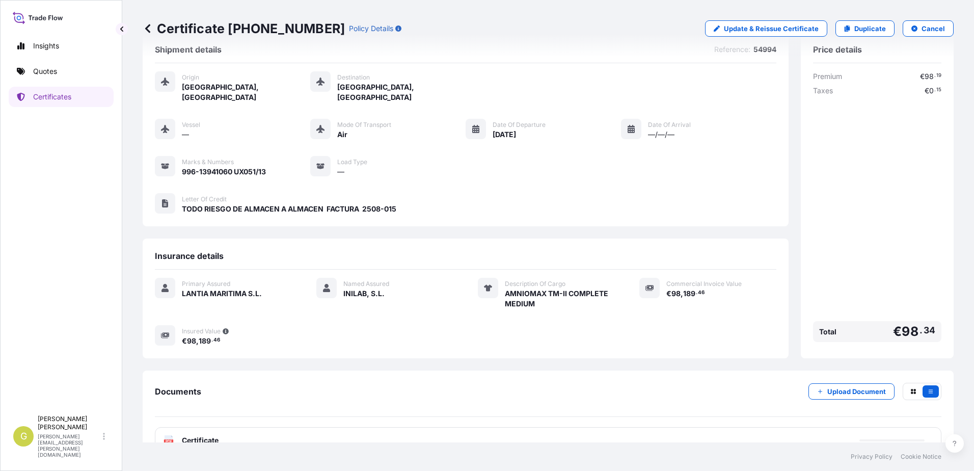
scroll to position [38, 0]
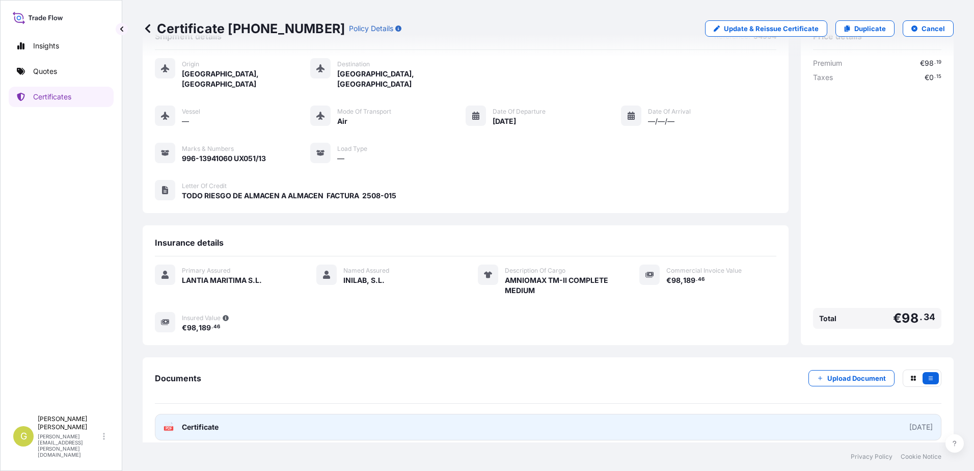
click at [288, 416] on link "PDF Certificate [DATE]" at bounding box center [548, 427] width 787 height 26
